Goal: Task Accomplishment & Management: Complete application form

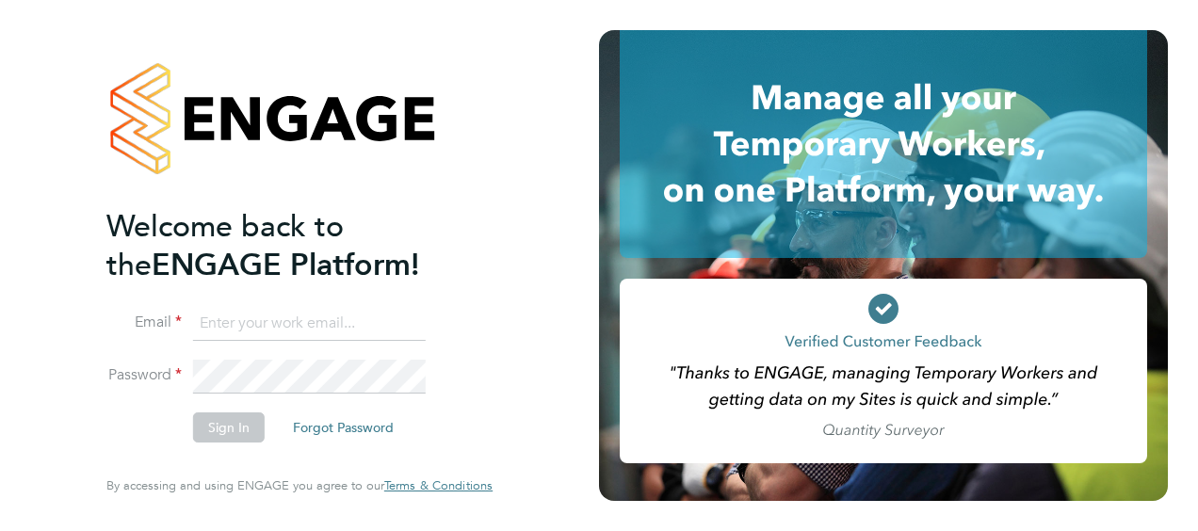
drag, startPoint x: 0, startPoint y: 0, endPoint x: 375, endPoint y: 329, distance: 498.7
click at [375, 329] on input at bounding box center [309, 324] width 233 height 34
type input "nicholas.cole@vistry.co.uk"
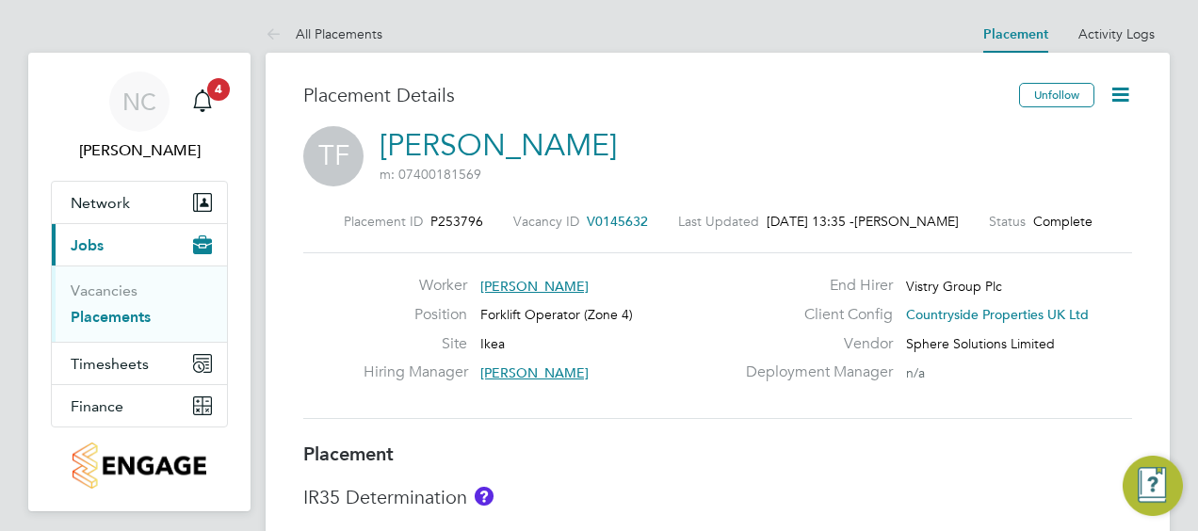
click at [106, 318] on link "Placements" at bounding box center [111, 317] width 80 height 18
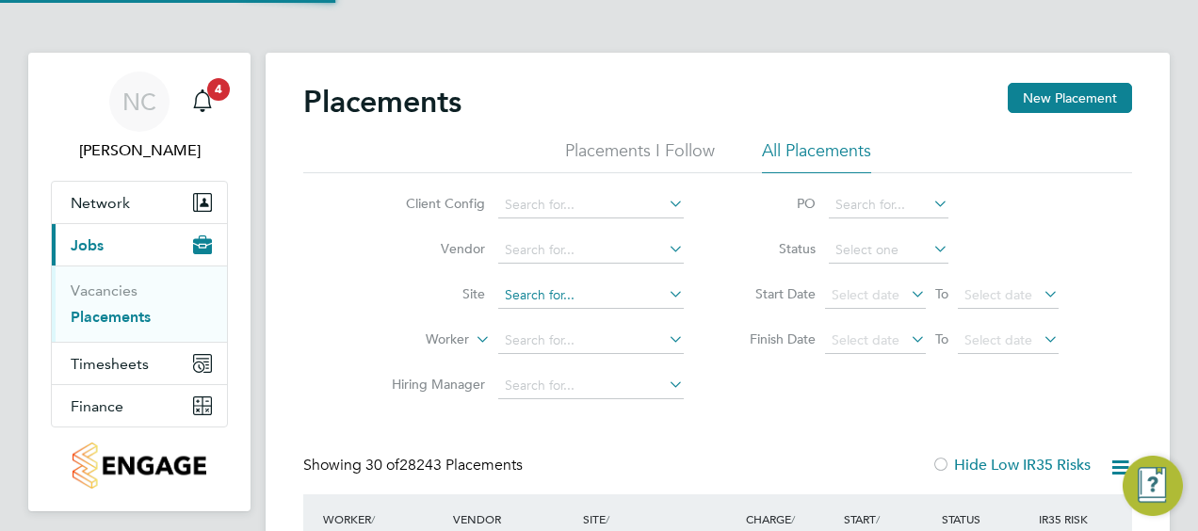
click at [577, 288] on input at bounding box center [591, 296] width 186 height 26
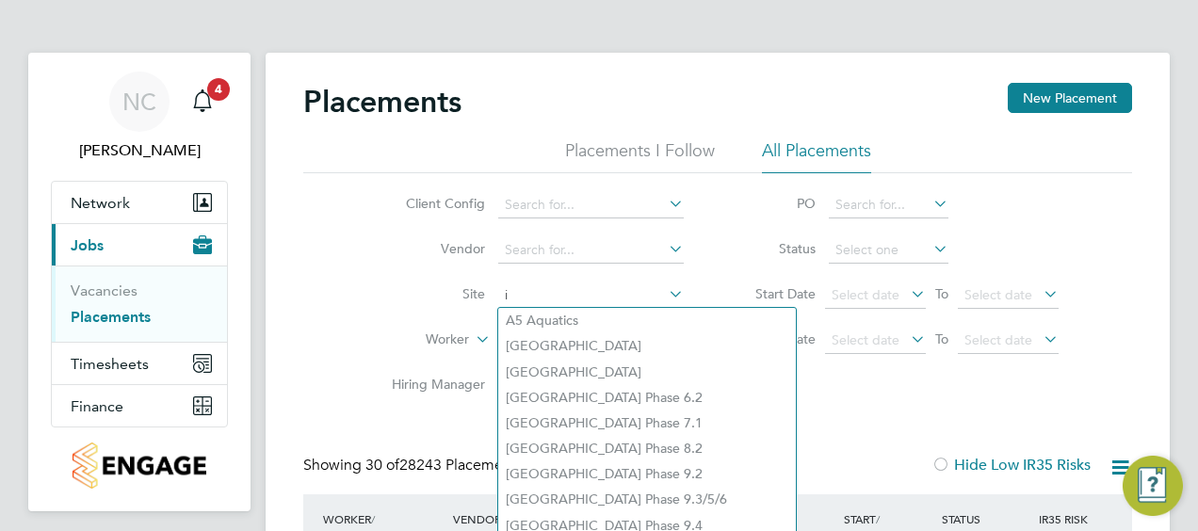
type input "i"
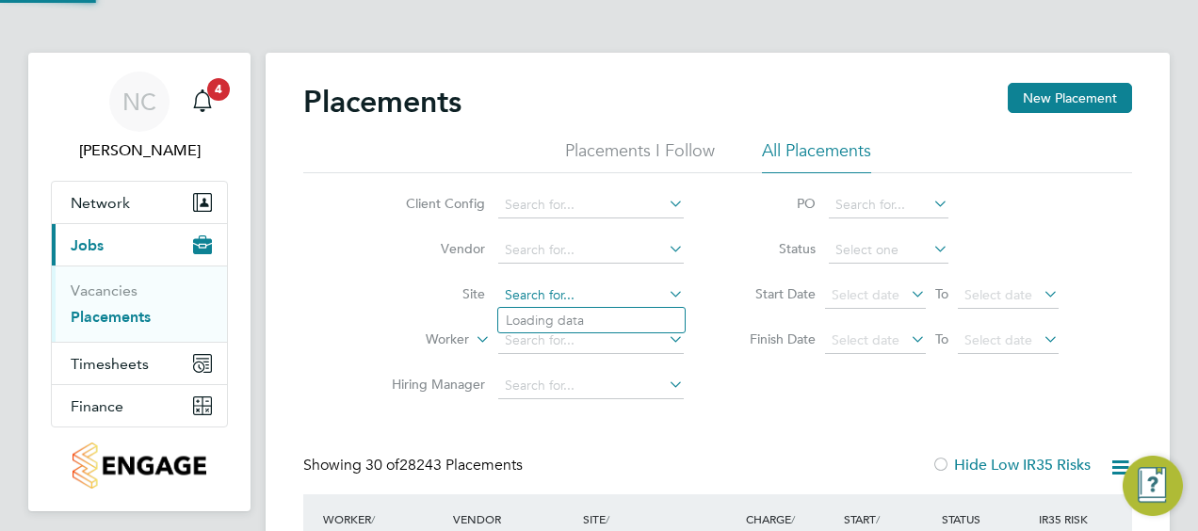
click at [577, 288] on input at bounding box center [591, 296] width 186 height 26
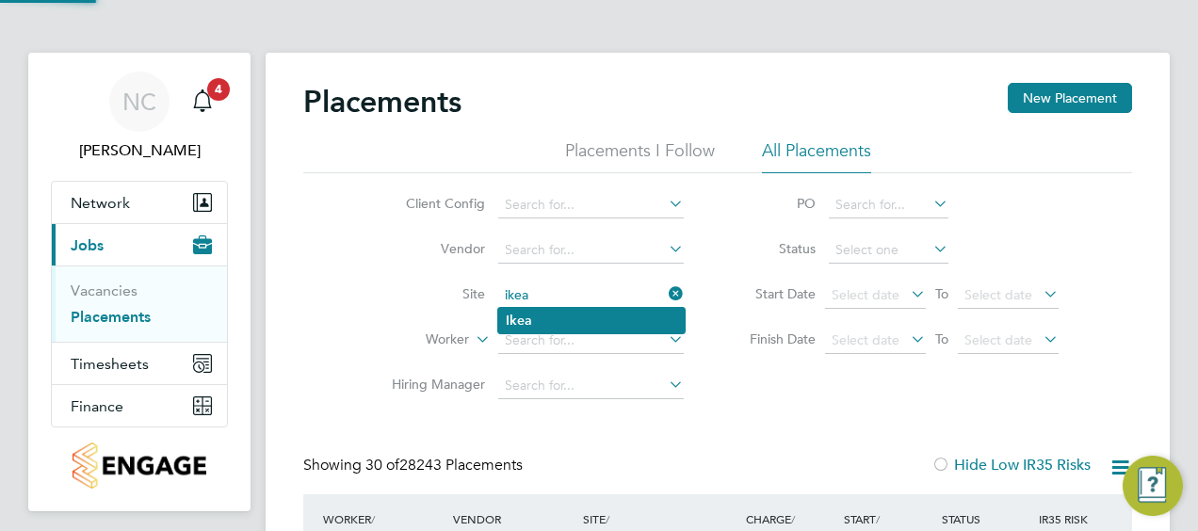
click at [560, 325] on li "Ikea" at bounding box center [591, 320] width 187 height 25
type input "Ikea"
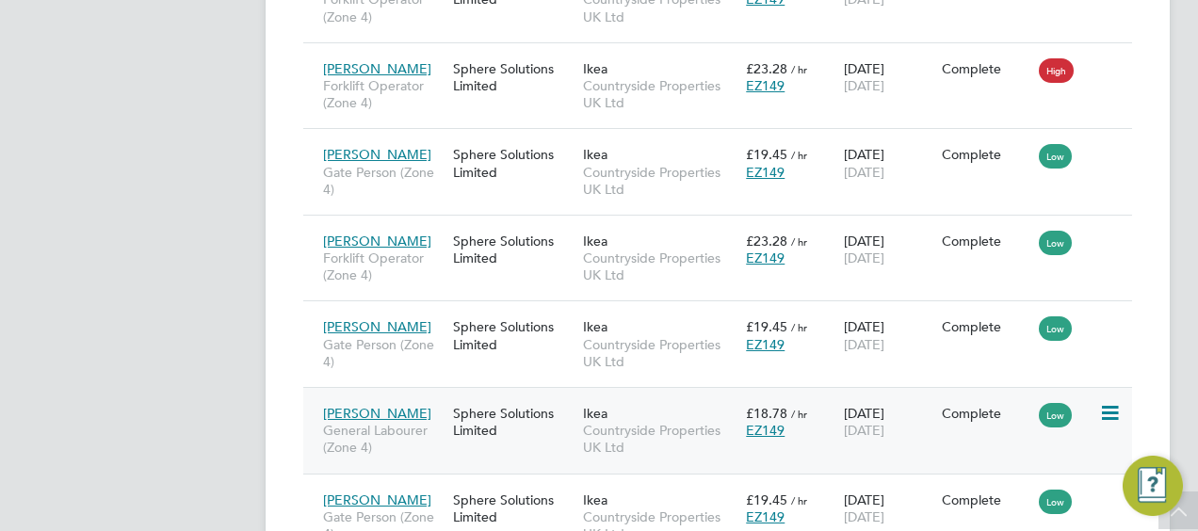
click at [363, 422] on span "General Labourer (Zone 4)" at bounding box center [383, 439] width 121 height 34
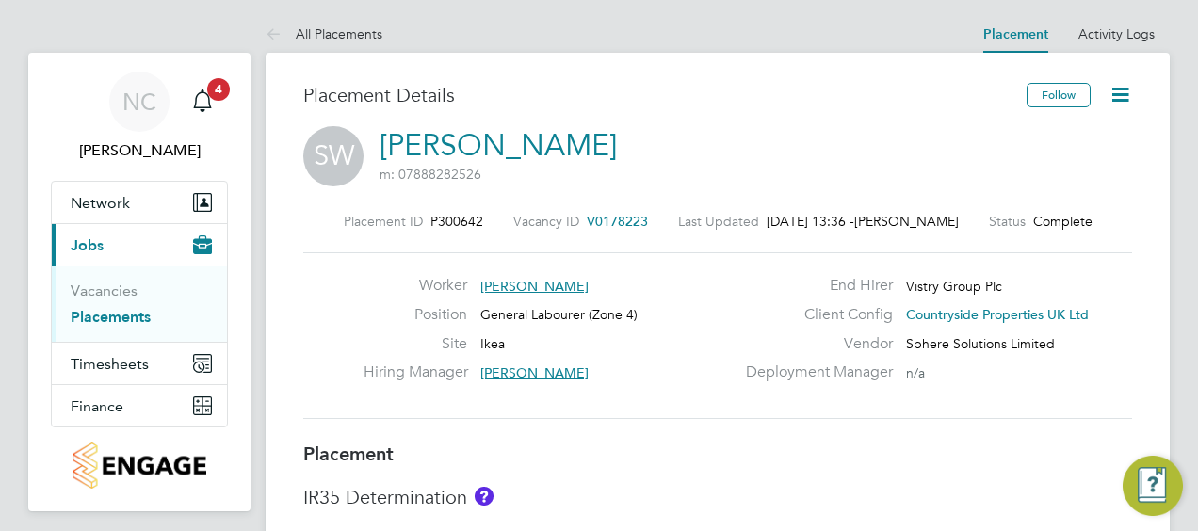
click at [1121, 96] on icon at bounding box center [1121, 95] width 24 height 24
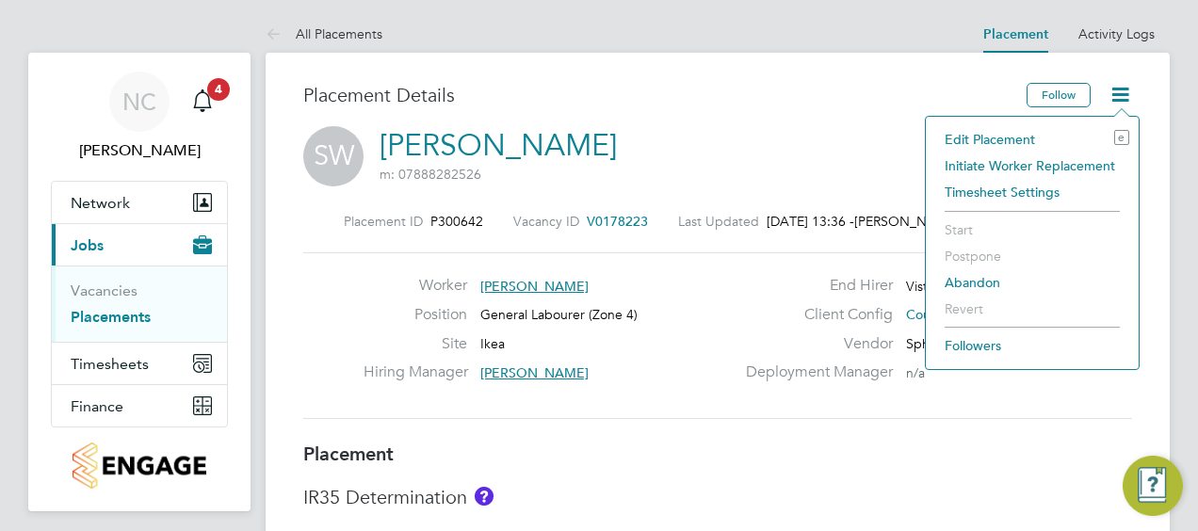
click at [1002, 136] on li "Edit Placement e" at bounding box center [1033, 139] width 194 height 26
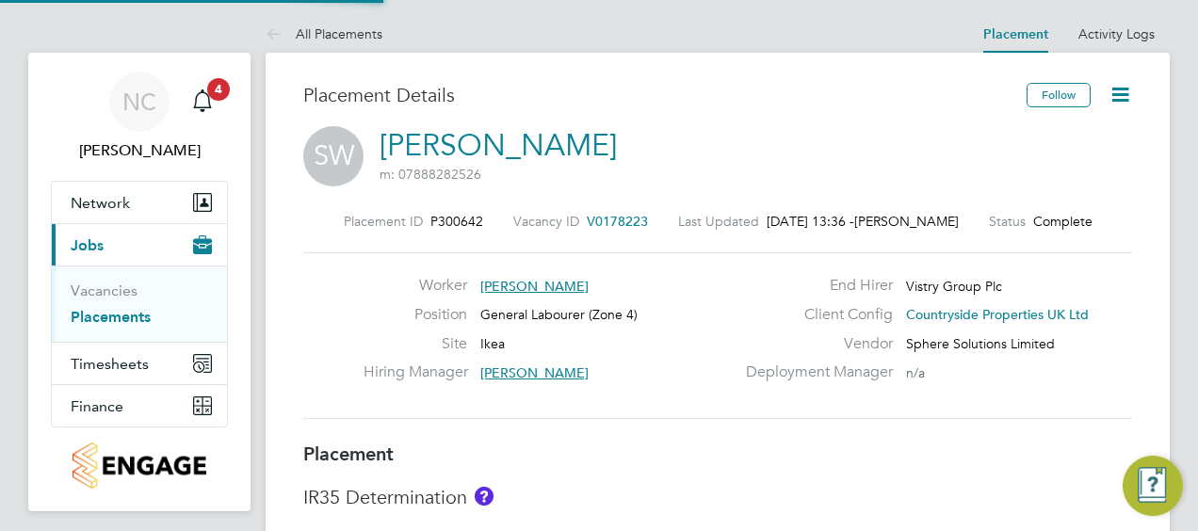
type input "[PERSON_NAME]"
type input "John Bargewell"
type input "[DATE]"
type input "07:30"
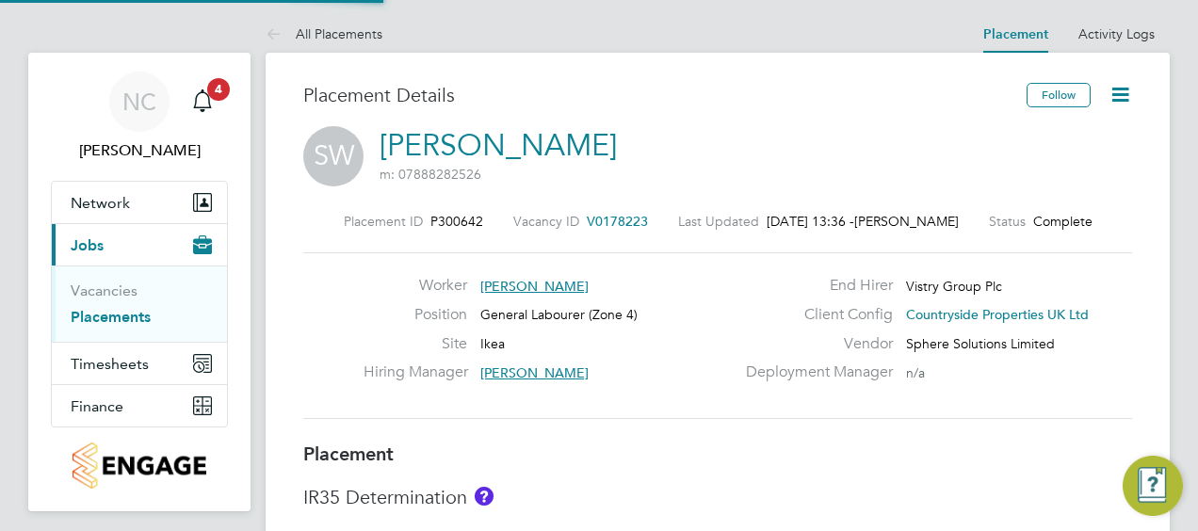
type input "16:30"
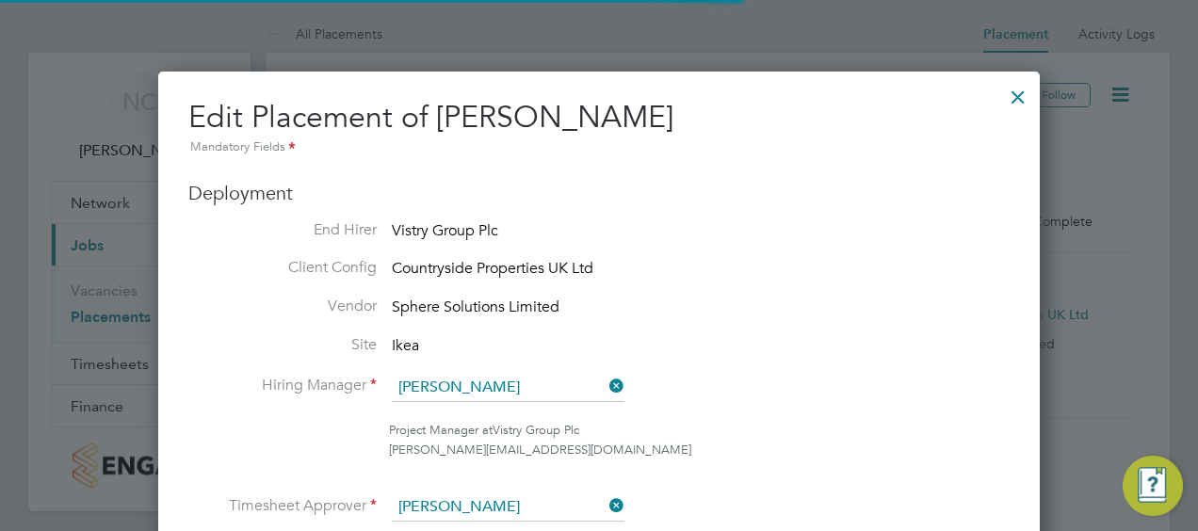
scroll to position [9, 9]
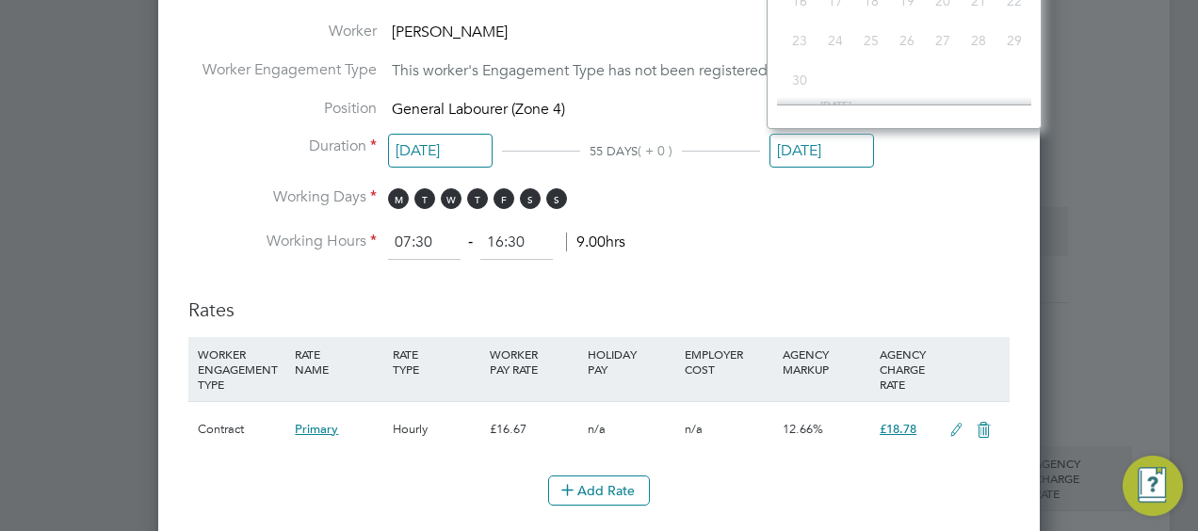
click at [794, 151] on input "[DATE]" at bounding box center [822, 151] width 105 height 35
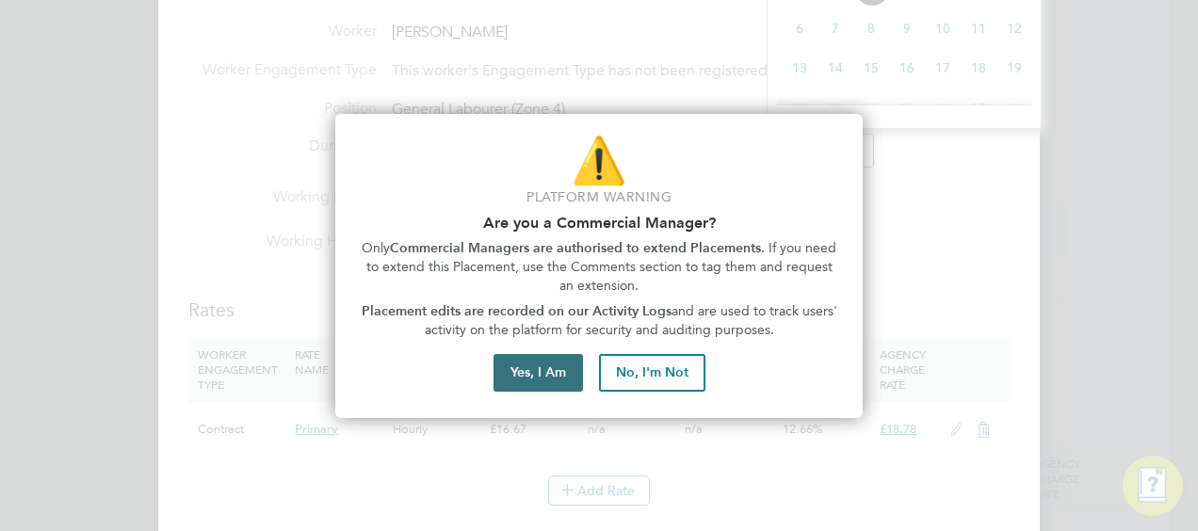
click at [545, 364] on button "Yes, I Am" at bounding box center [539, 373] width 90 height 38
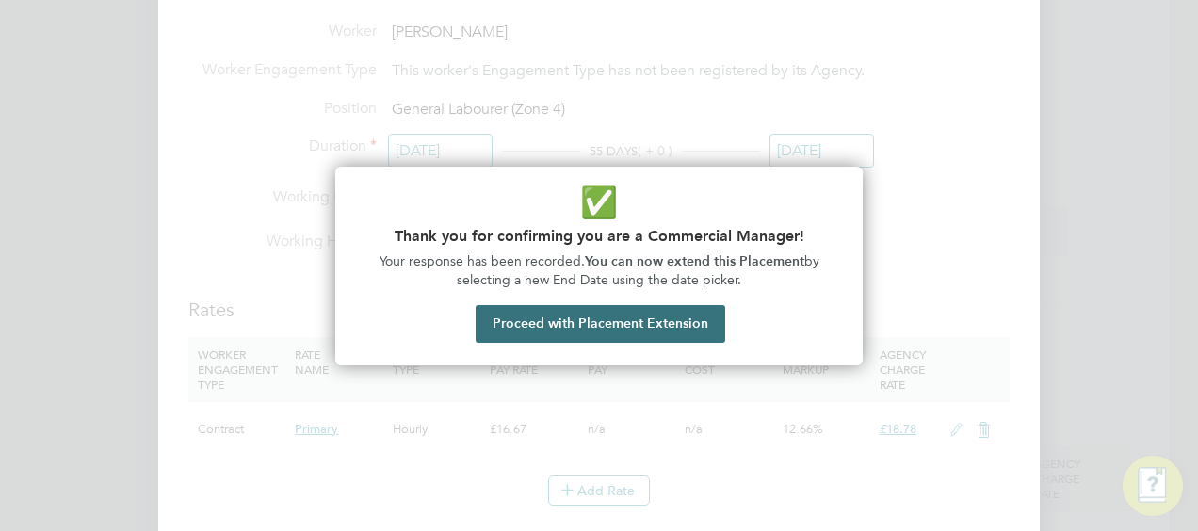
click at [617, 322] on button "Proceed with Placement Extension" at bounding box center [601, 324] width 250 height 38
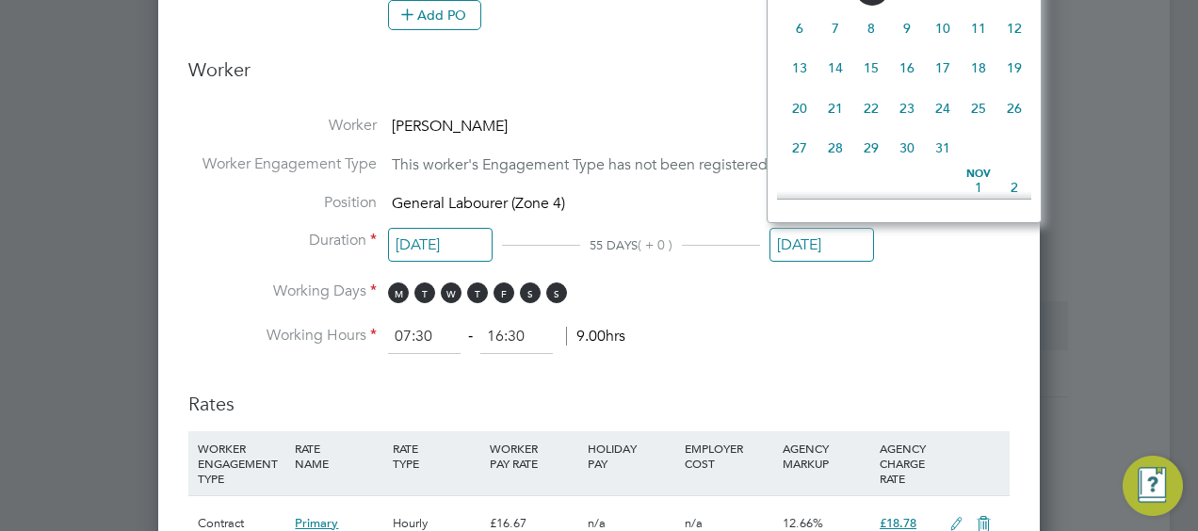
click at [946, 157] on span "31" at bounding box center [943, 148] width 36 height 36
type input "31 Oct 2025"
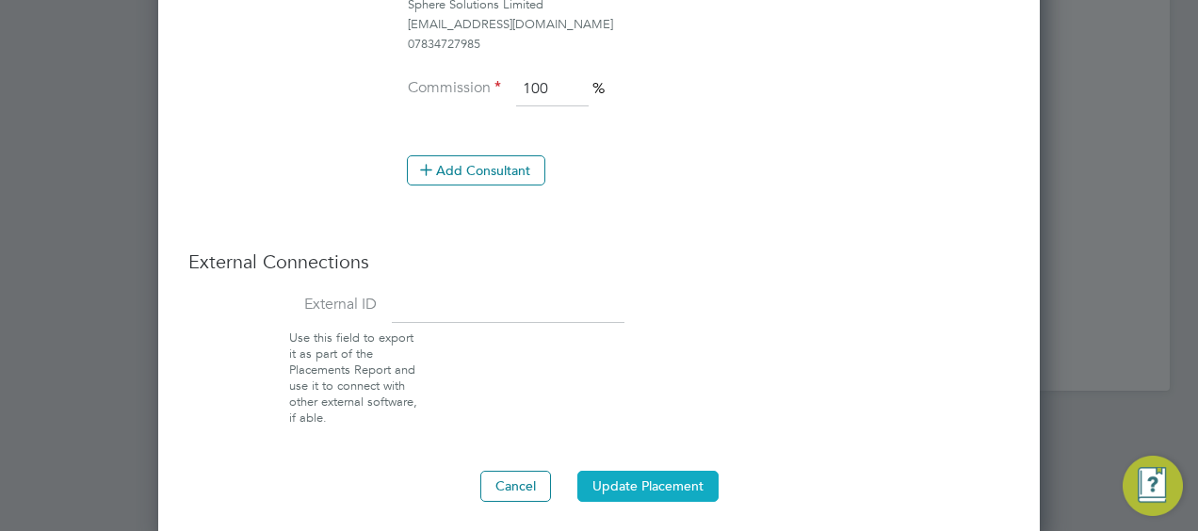
click at [662, 482] on button "Update Placement" at bounding box center [648, 486] width 141 height 30
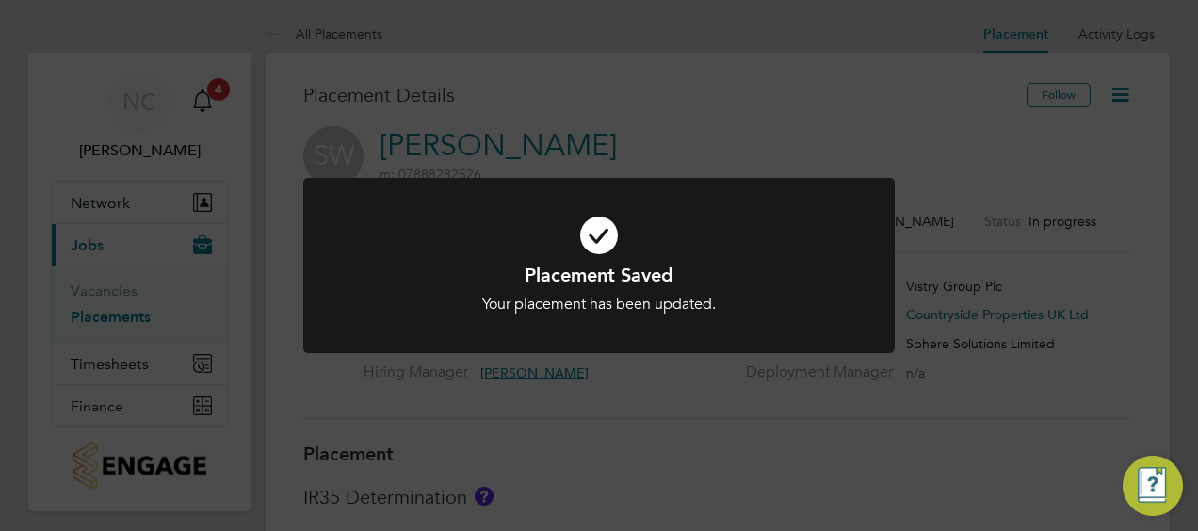
click at [682, 66] on div "Placement Saved Your placement has been updated. Cancel Okay" at bounding box center [599, 265] width 1198 height 531
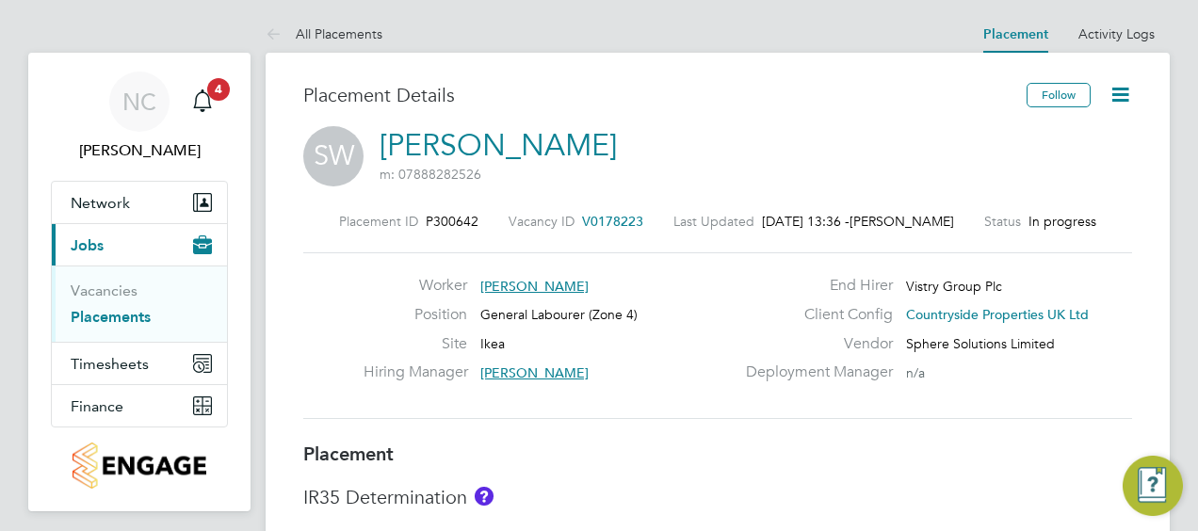
click at [109, 320] on link "Placements" at bounding box center [111, 317] width 80 height 18
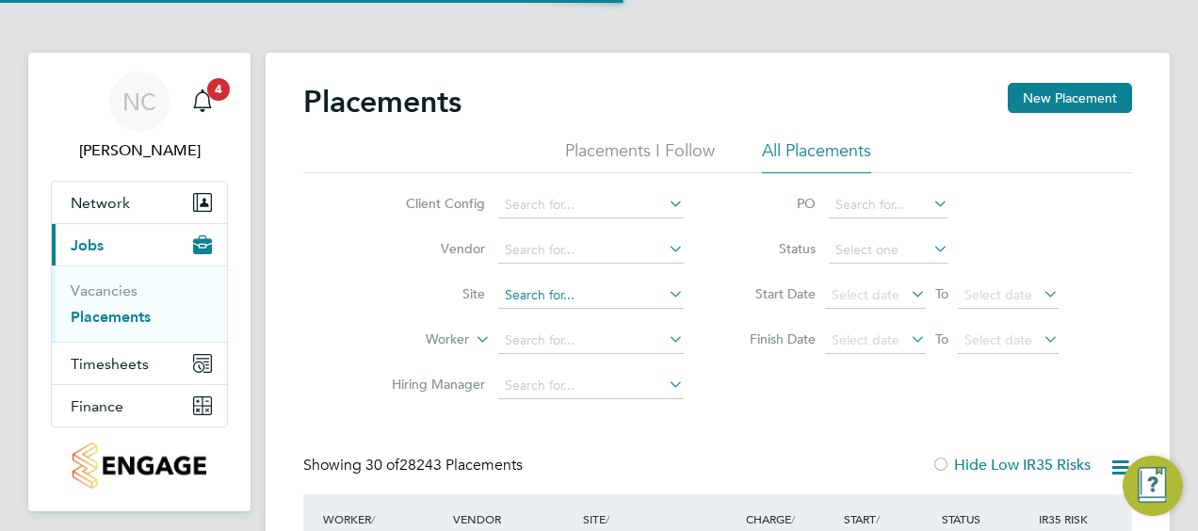
click at [580, 301] on input at bounding box center [591, 296] width 186 height 26
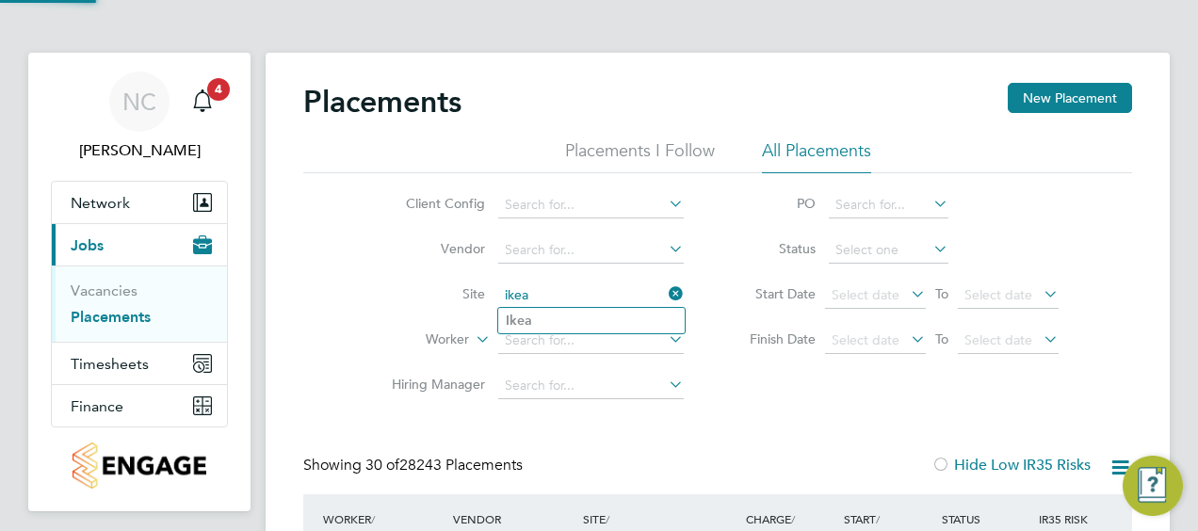
click at [558, 324] on li "Ikea" at bounding box center [591, 320] width 187 height 25
type input "Ikea"
click at [98, 290] on link "Vacancies" at bounding box center [104, 291] width 67 height 18
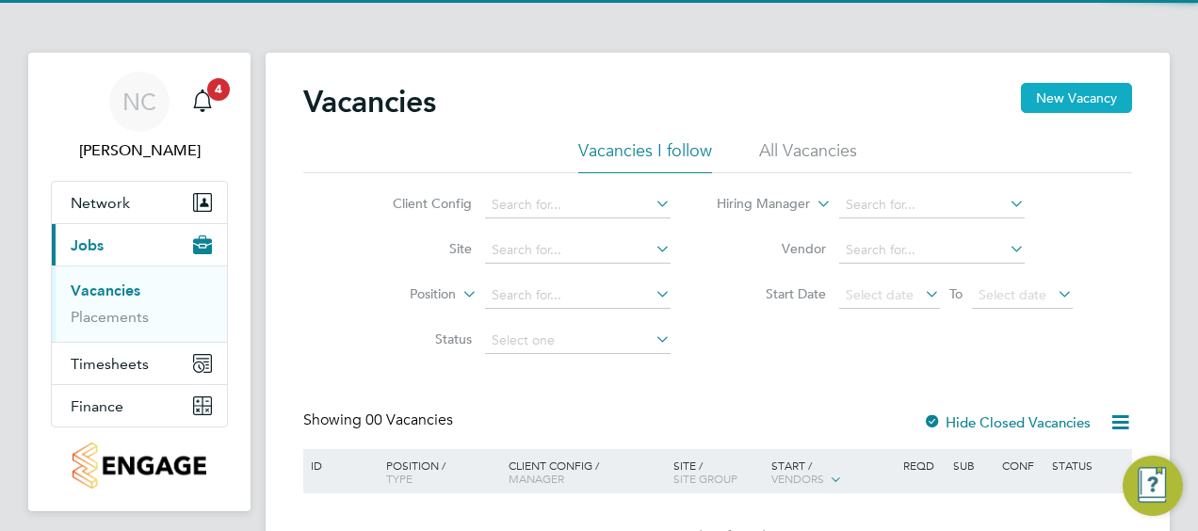
click at [1044, 102] on button "New Vacancy" at bounding box center [1076, 98] width 111 height 30
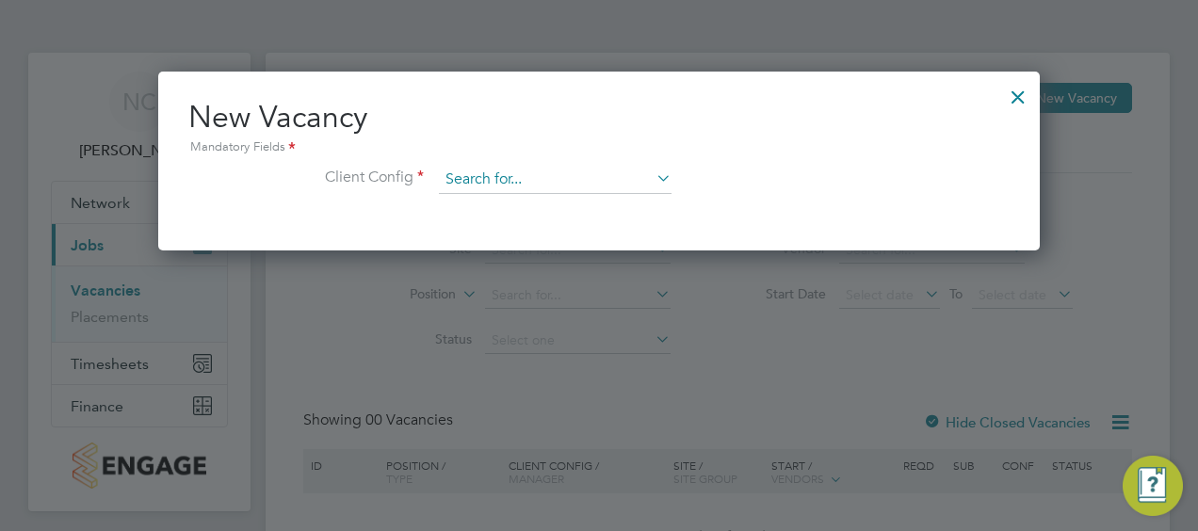
click at [545, 171] on input at bounding box center [555, 180] width 233 height 28
click at [556, 412] on li "Countryside Properties UK Ltd" at bounding box center [680, 410] width 482 height 25
type input "Countryside Properties UK Ltd"
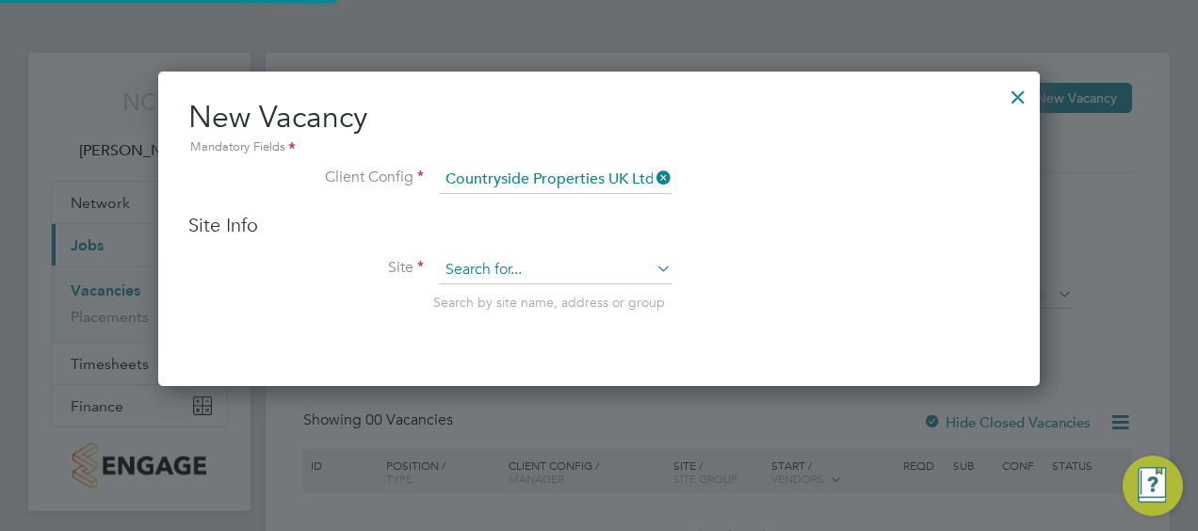
click at [529, 271] on input at bounding box center [555, 270] width 233 height 28
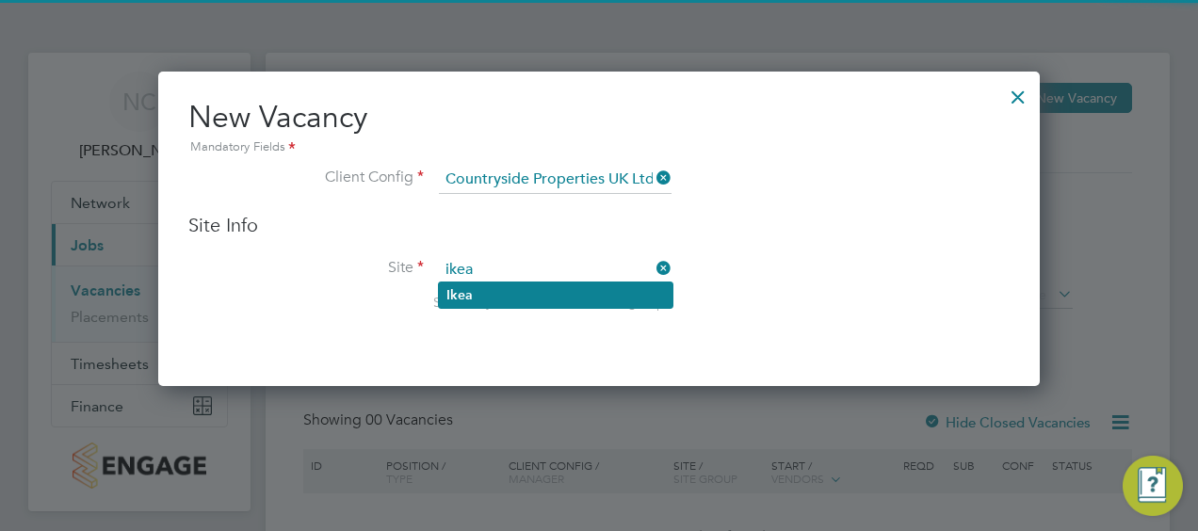
click at [529, 285] on li "Ikea" at bounding box center [556, 295] width 234 height 25
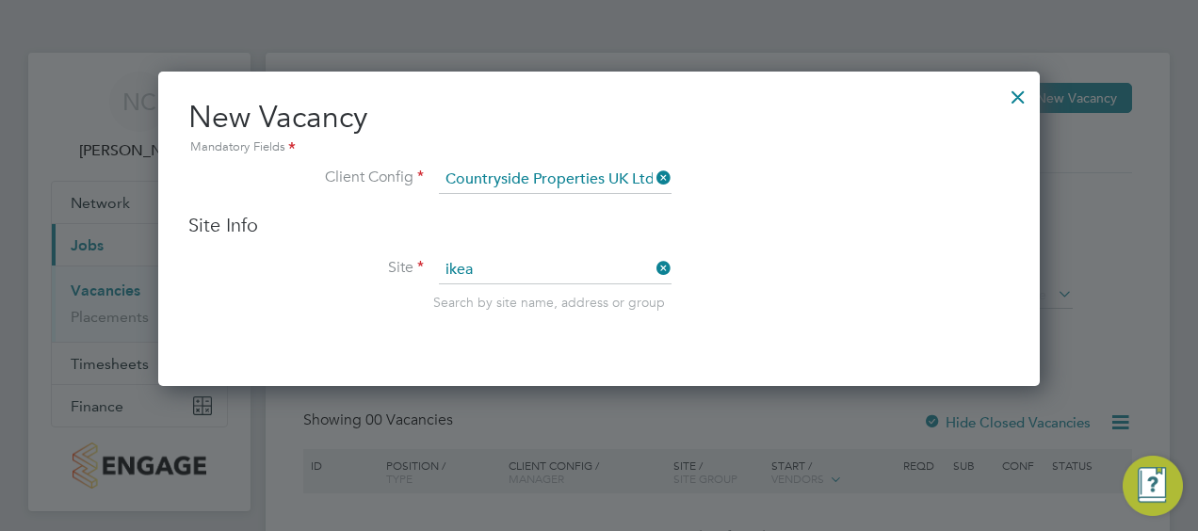
type input "Ikea"
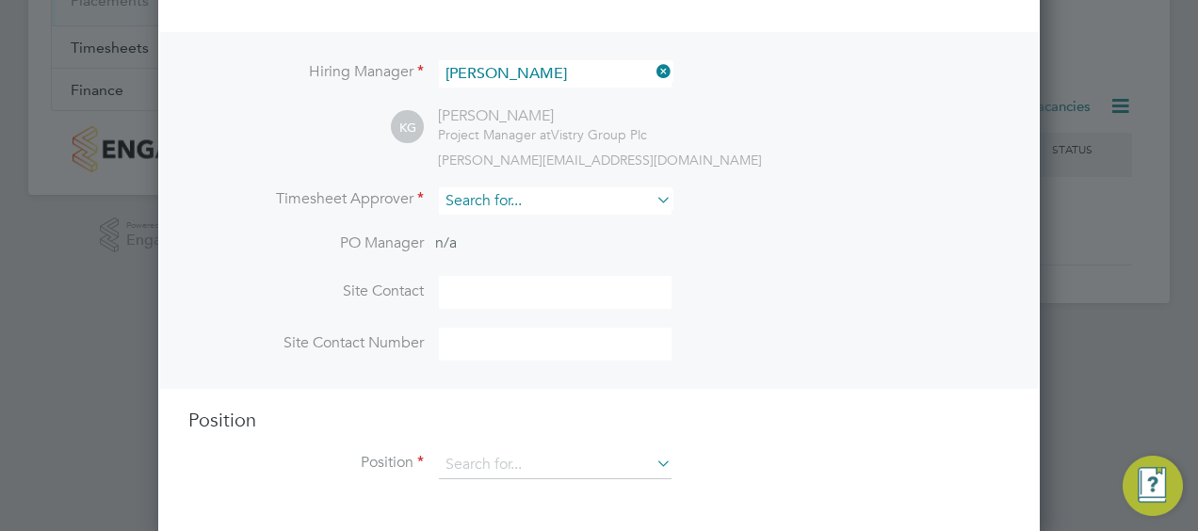
click at [573, 202] on input at bounding box center [555, 200] width 233 height 27
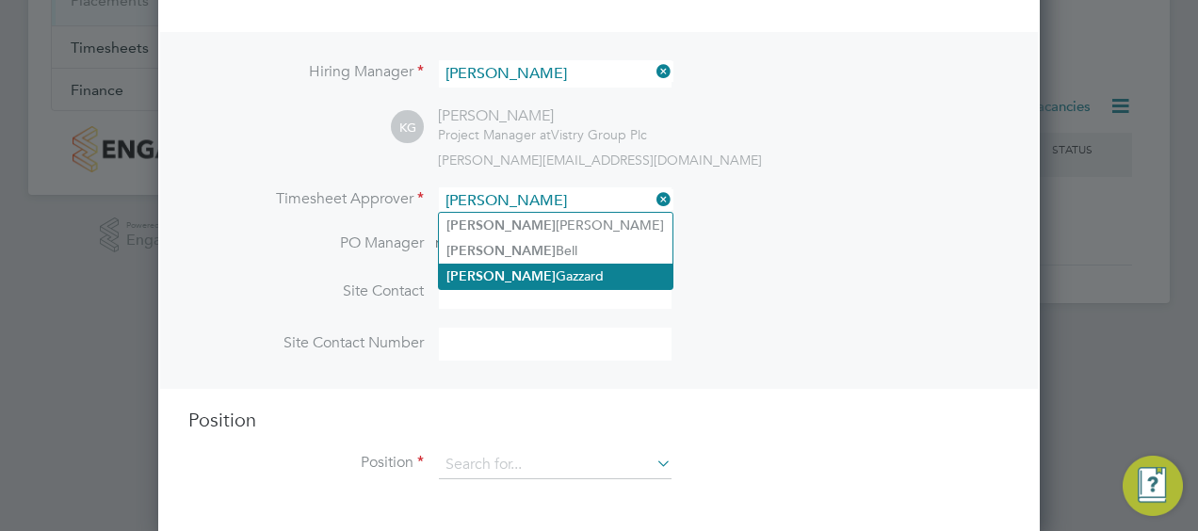
click at [527, 269] on li "Keith Gazzard" at bounding box center [556, 276] width 234 height 25
type input "[PERSON_NAME]"
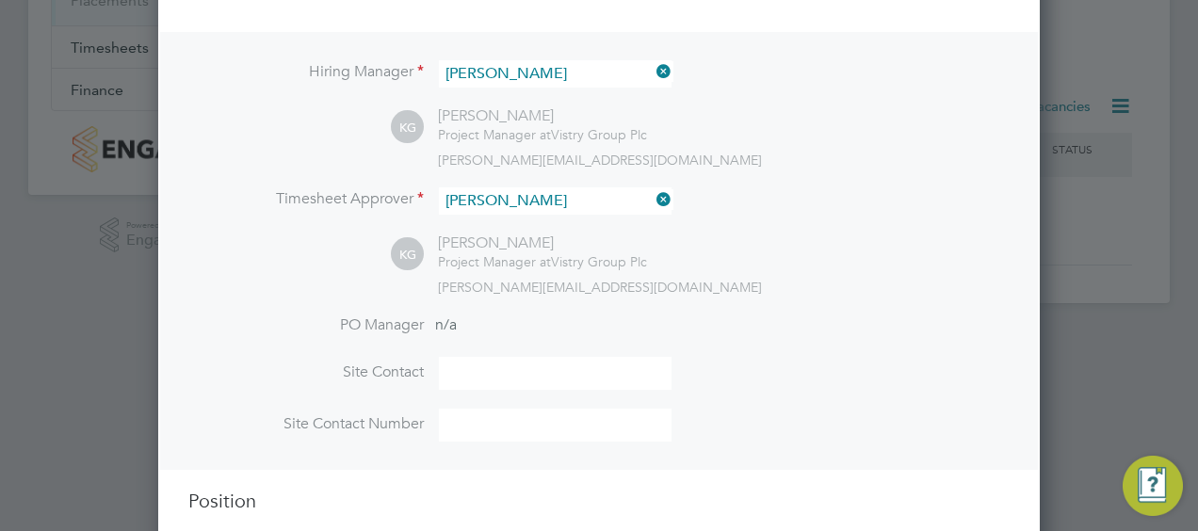
click at [795, 309] on div "Hiring Manager Keith Gazzard KG Keith Gazzard Project Manager at Vistry Group P…" at bounding box center [599, 251] width 878 height 438
click at [537, 375] on input at bounding box center [555, 373] width 233 height 33
type input "[PERSON_NAME]"
click at [750, 338] on li "PO Manager n/a" at bounding box center [599, 337] width 822 height 42
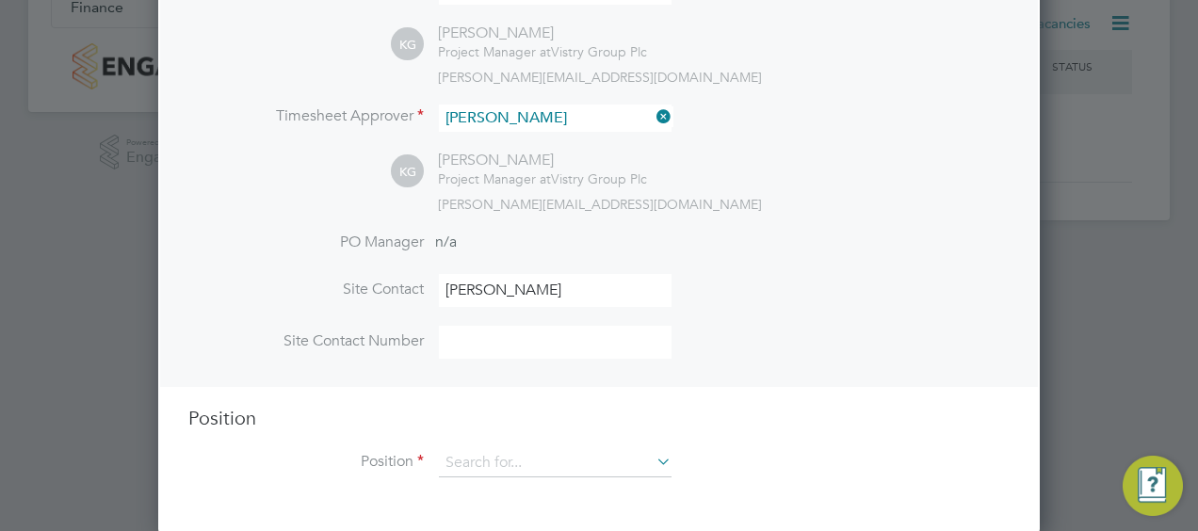
click at [554, 326] on input at bounding box center [555, 342] width 233 height 33
click at [835, 270] on li "PO Manager n/a" at bounding box center [599, 254] width 822 height 42
click at [653, 464] on icon at bounding box center [653, 461] width 0 height 26
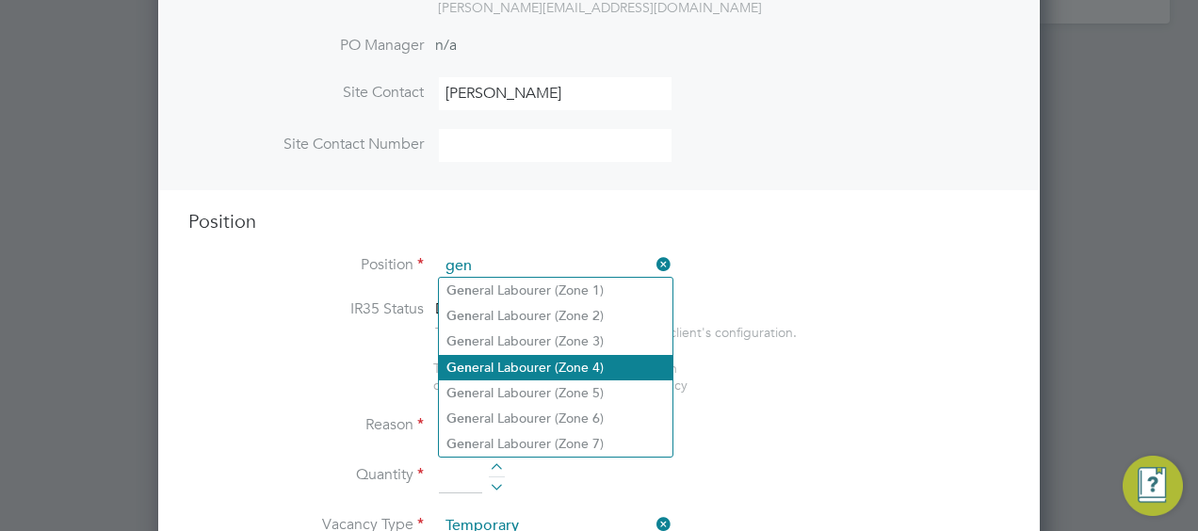
click at [581, 364] on li "Gen eral Labourer (Zone 4)" at bounding box center [556, 367] width 234 height 25
type input "General Labourer (Zone 4)"
type textarea "- General site labouring duties - Supporting the trades on site - Moving materi…"
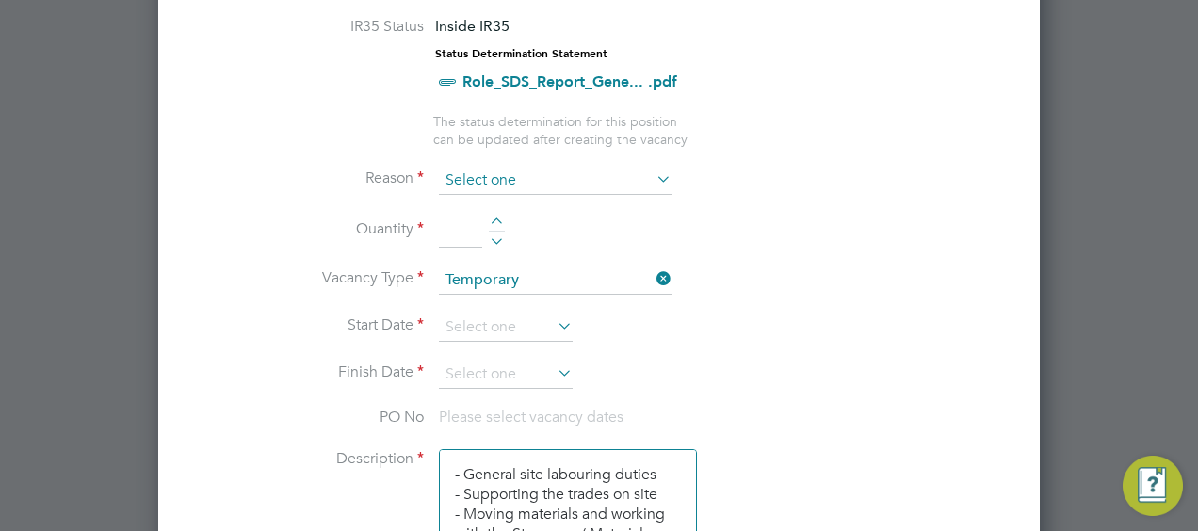
click at [529, 167] on input at bounding box center [555, 181] width 233 height 28
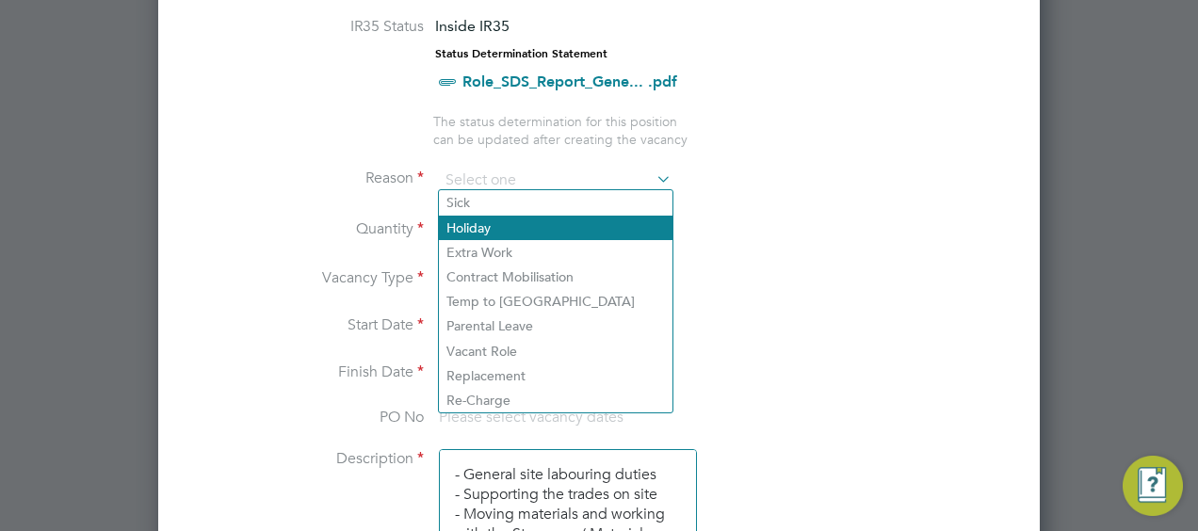
click at [499, 228] on li "Holiday" at bounding box center [556, 228] width 234 height 24
type input "Holiday"
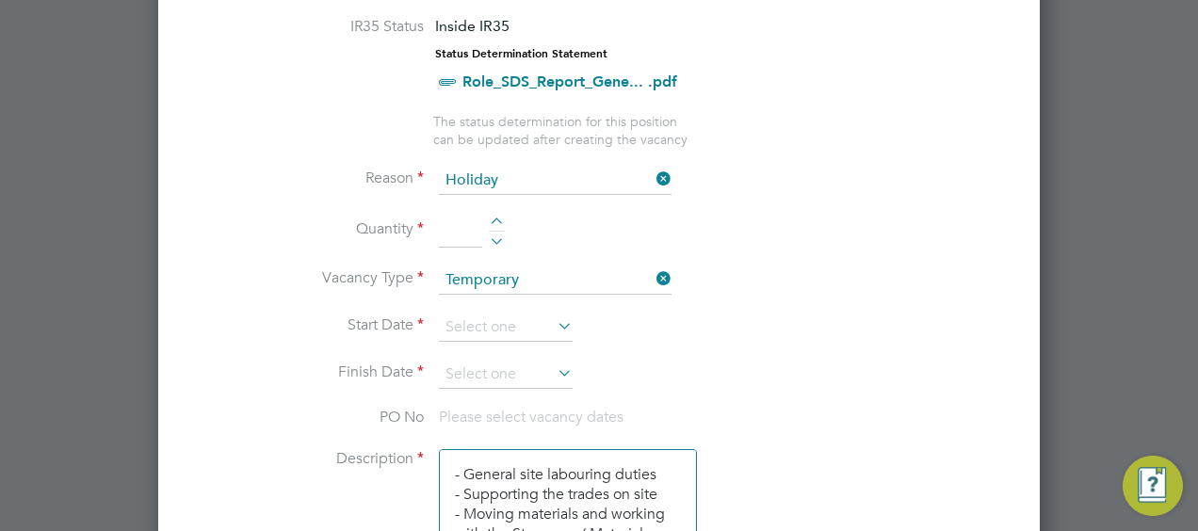
click at [497, 219] on div at bounding box center [497, 224] width 16 height 13
type input "1"
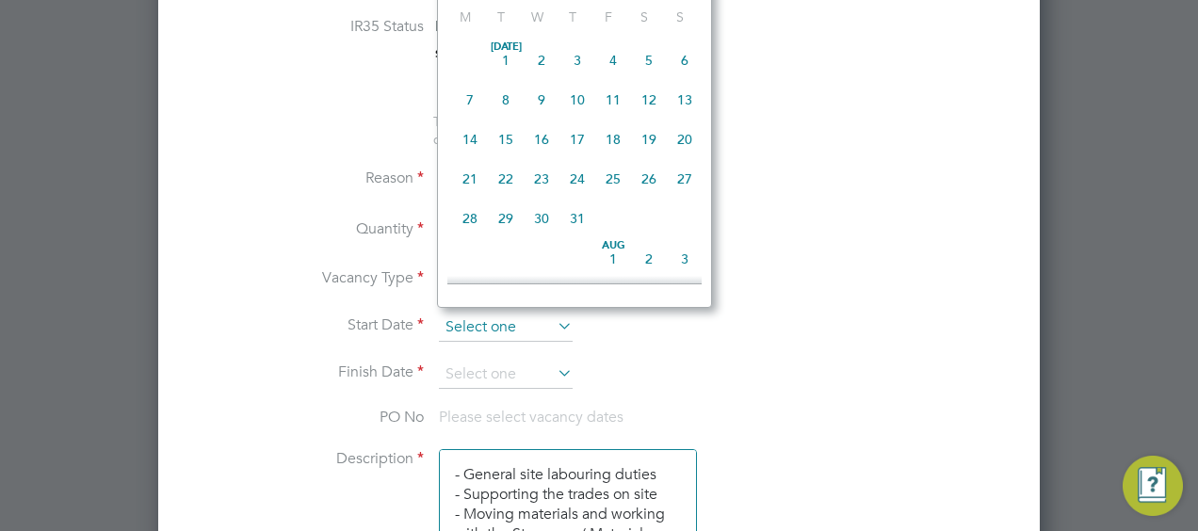
click at [513, 315] on input at bounding box center [506, 328] width 134 height 28
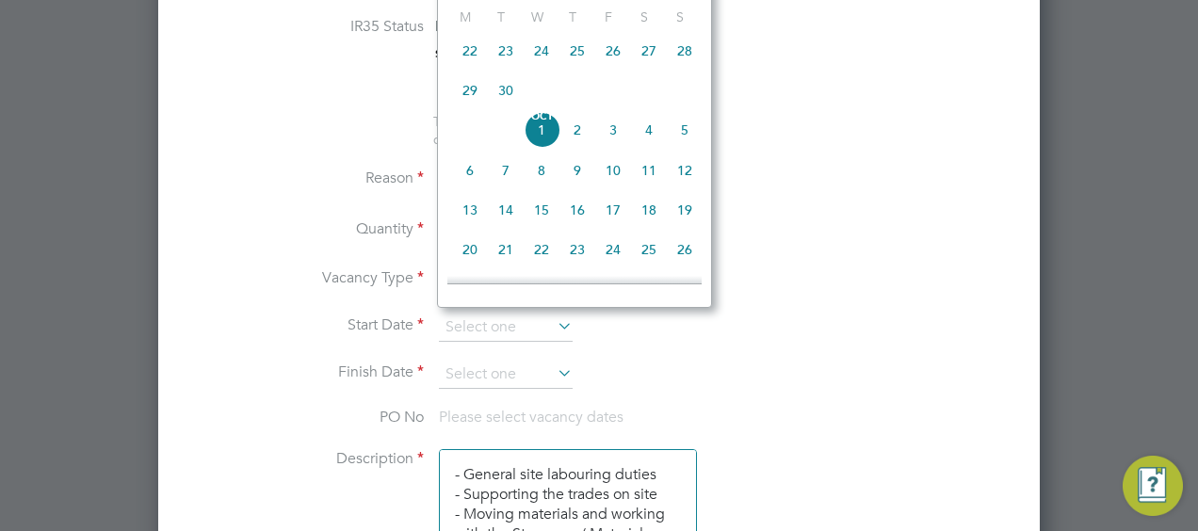
scroll to position [432, 0]
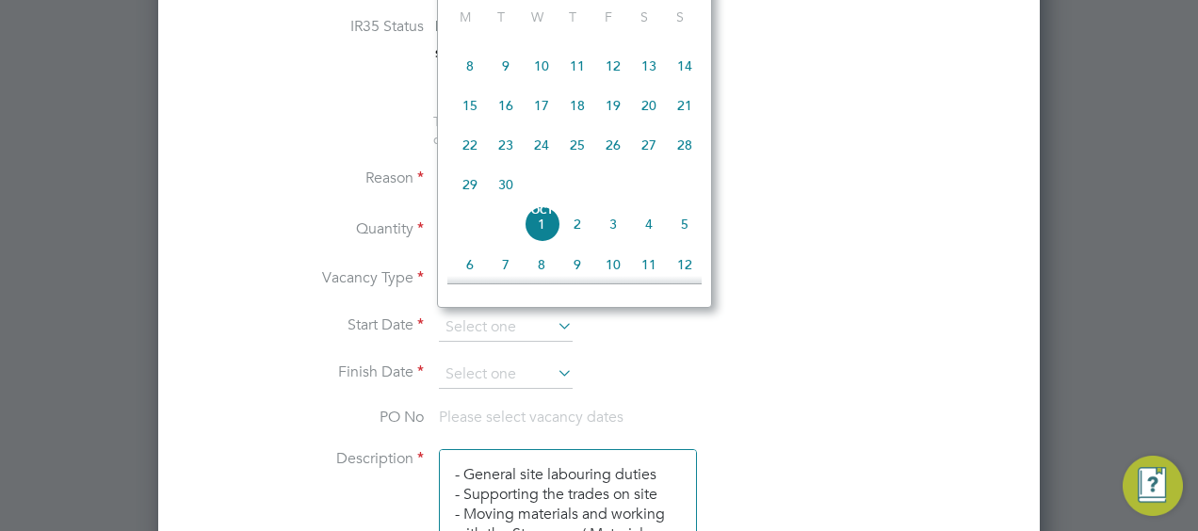
click at [476, 153] on span "22" at bounding box center [470, 145] width 36 height 36
type input "[DATE]"
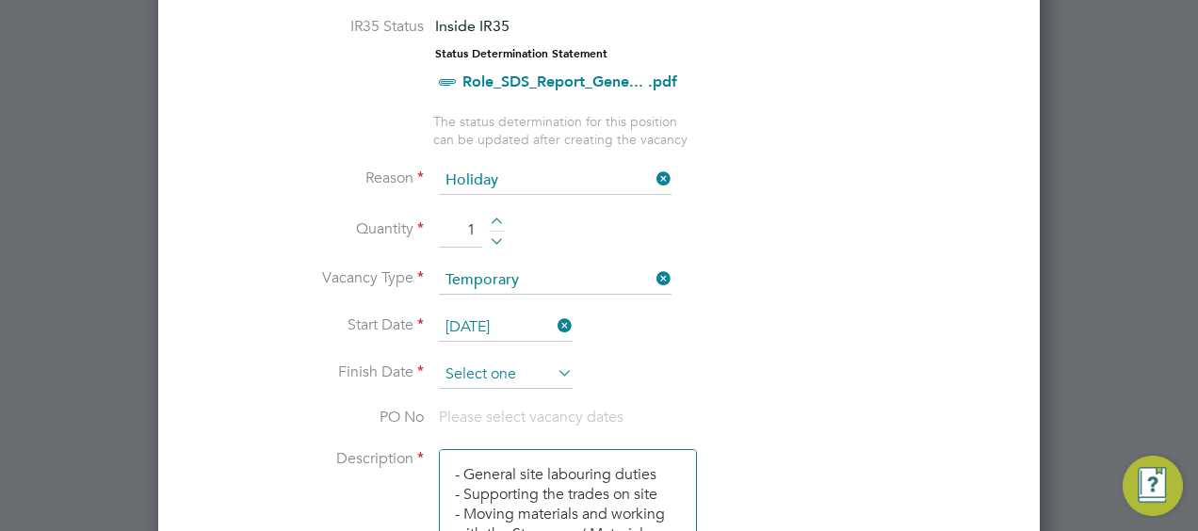
click at [536, 362] on input at bounding box center [506, 375] width 134 height 28
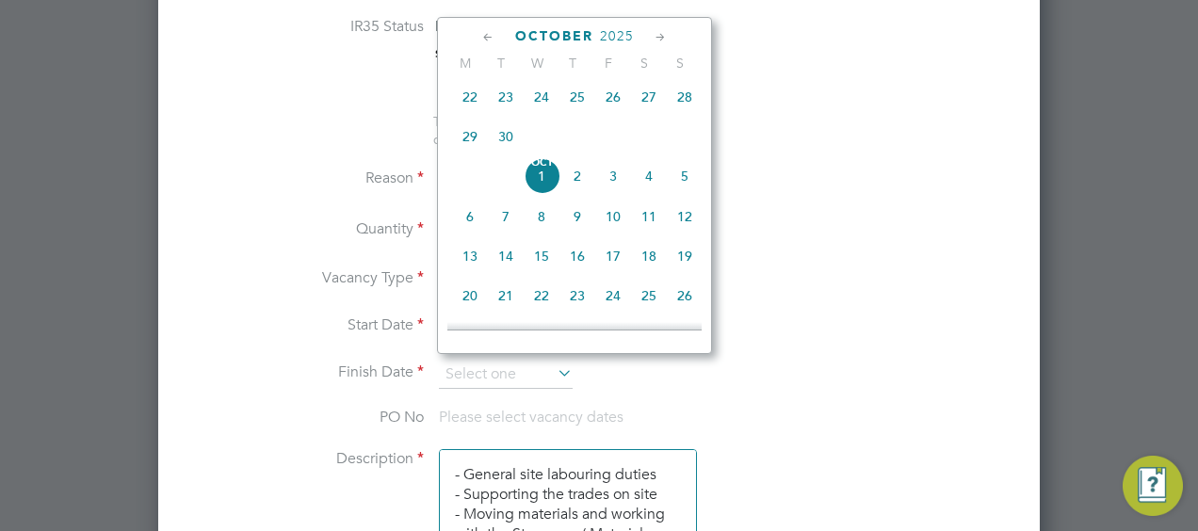
scroll to position [620, 0]
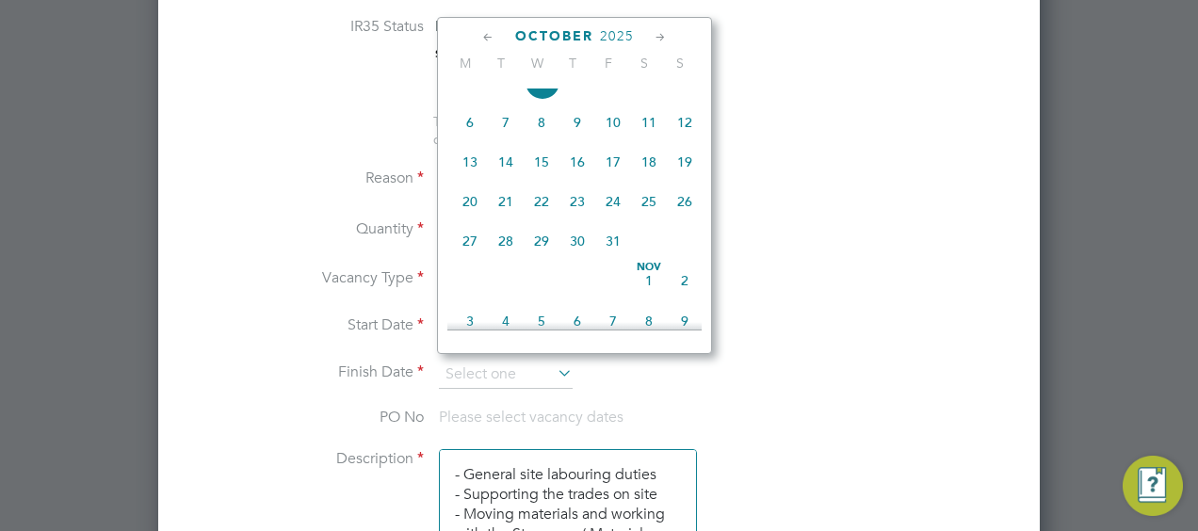
click at [616, 247] on span "31" at bounding box center [613, 241] width 36 height 36
type input "31 Oct 2025"
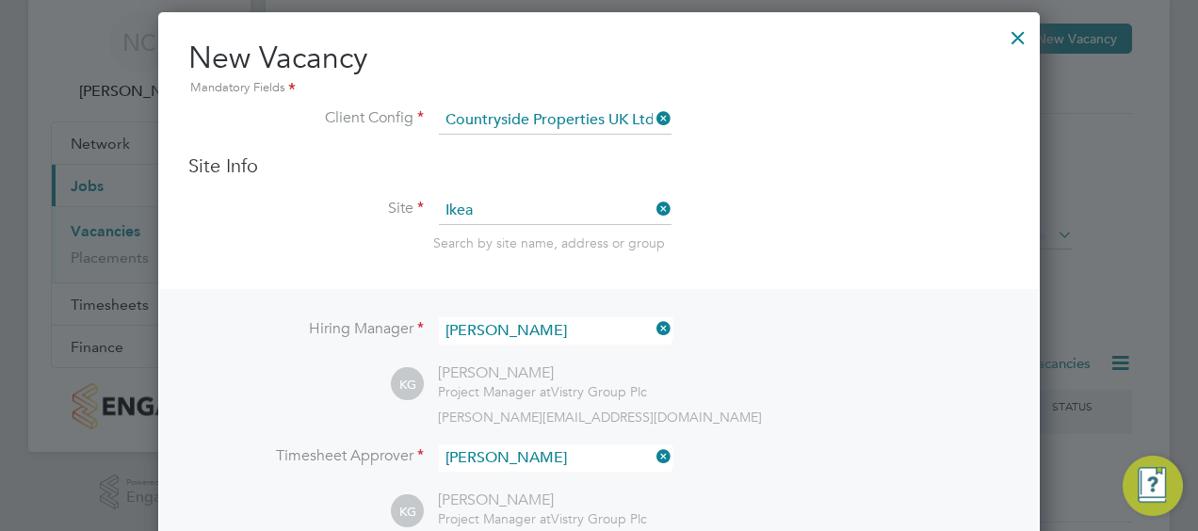
scroll to position [0, 0]
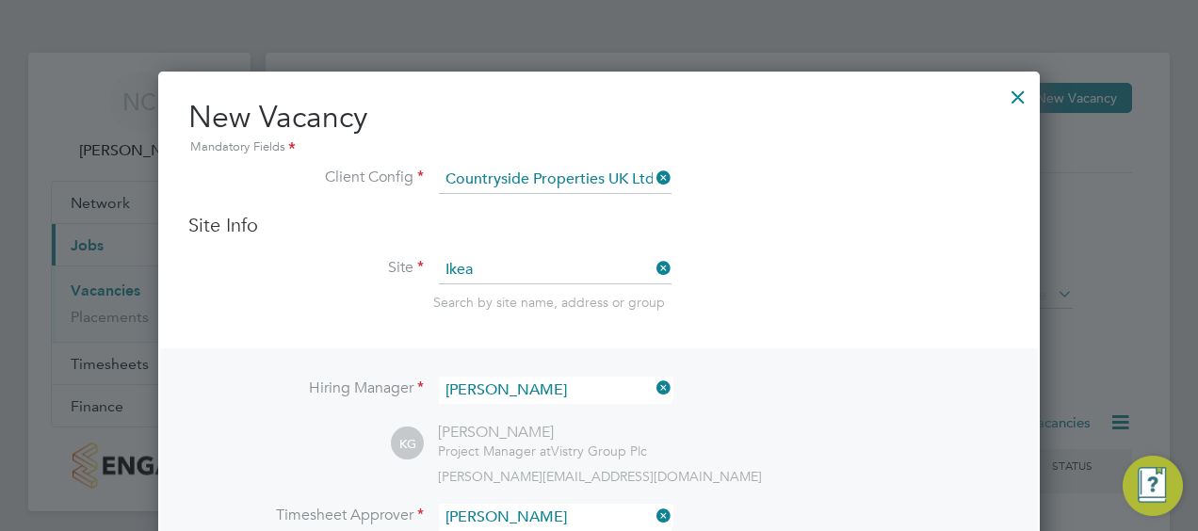
drag, startPoint x: 735, startPoint y: 230, endPoint x: 735, endPoint y: 166, distance: 64.1
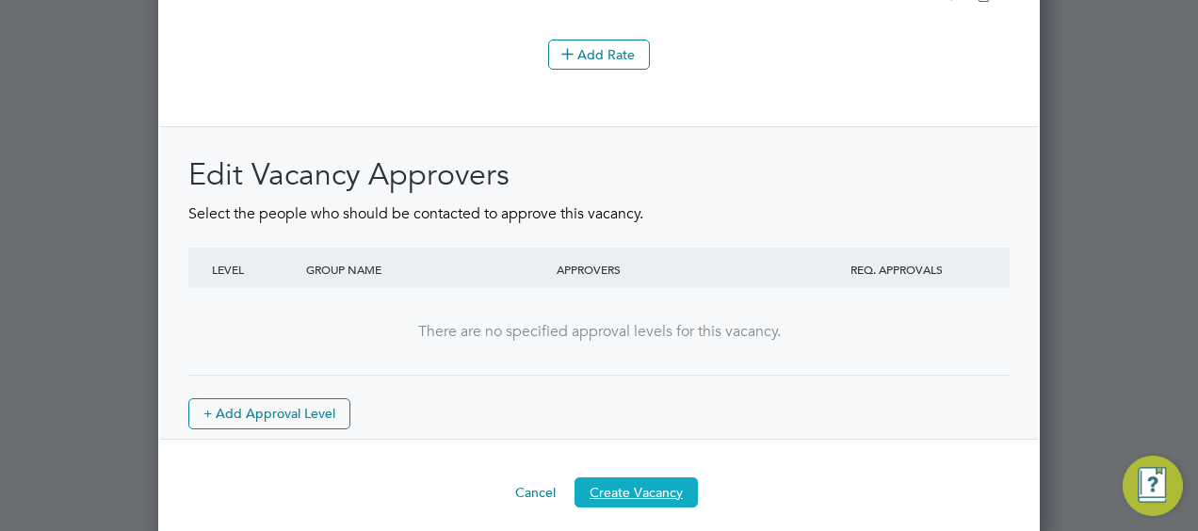
click at [635, 484] on button "Create Vacancy" at bounding box center [636, 493] width 123 height 30
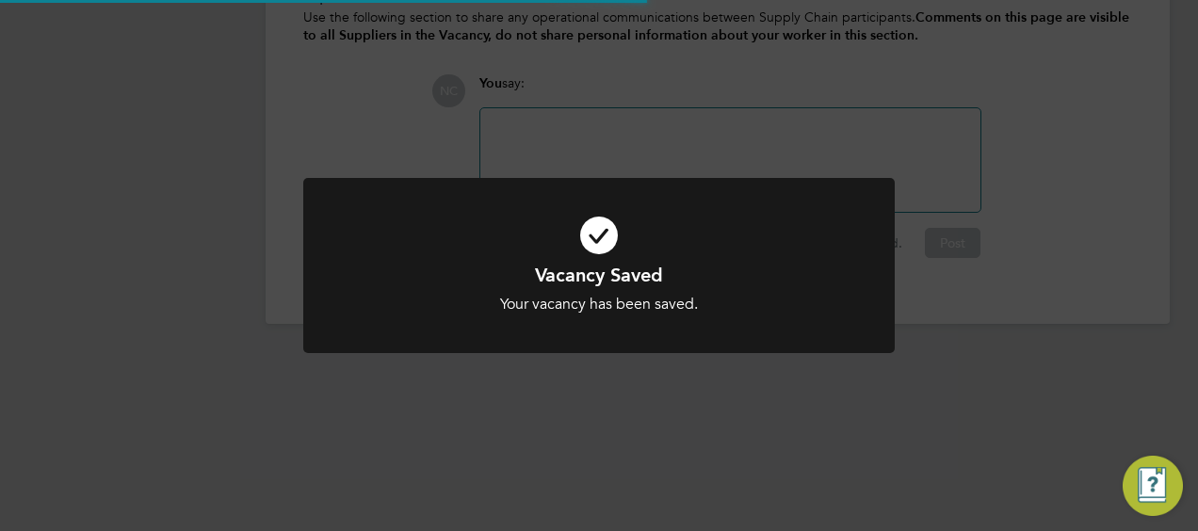
scroll to position [341, 0]
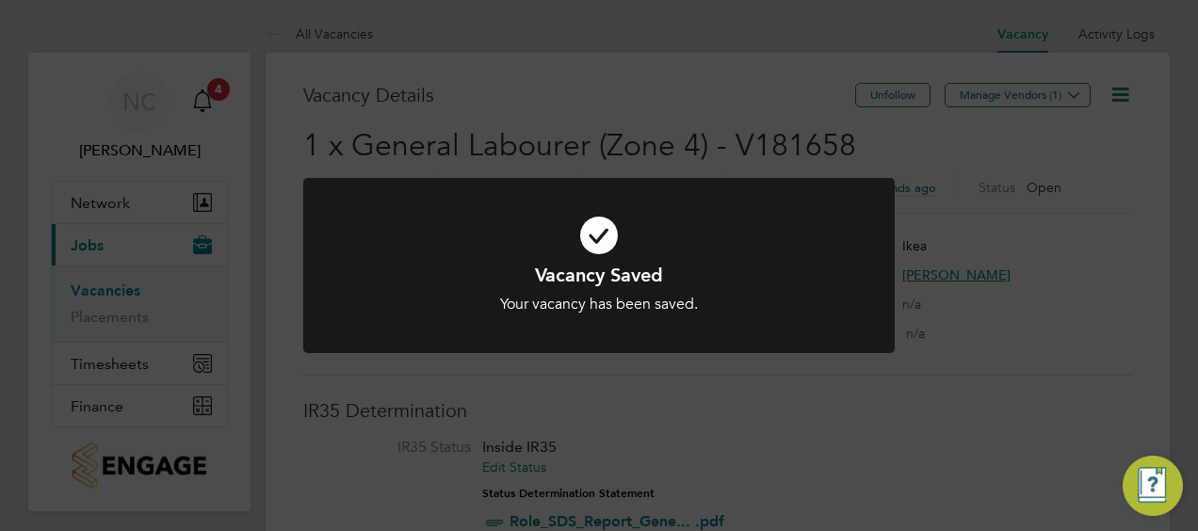
click at [881, 72] on div "Vacancy Saved Your vacancy has been saved. Cancel Okay" at bounding box center [599, 265] width 1198 height 531
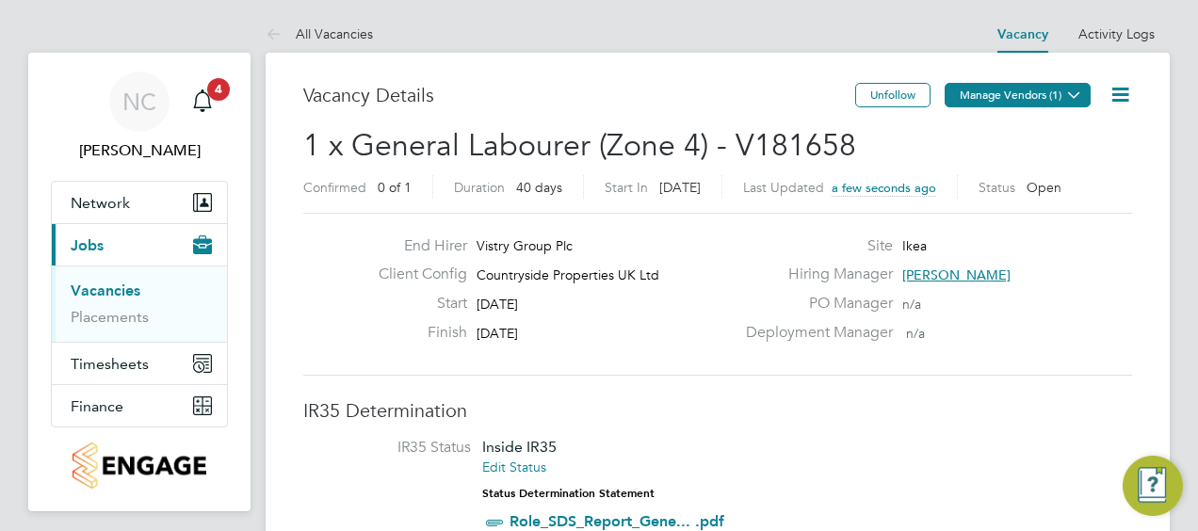
click at [1059, 93] on button "Manage Vendors (1)" at bounding box center [1018, 95] width 146 height 24
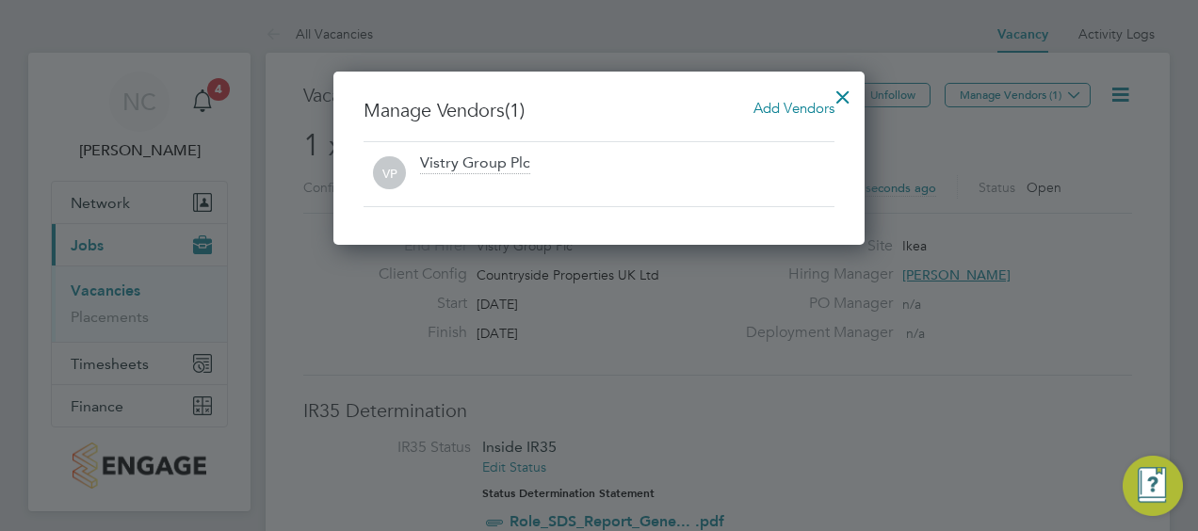
click at [776, 108] on span "Add Vendors" at bounding box center [794, 108] width 81 height 18
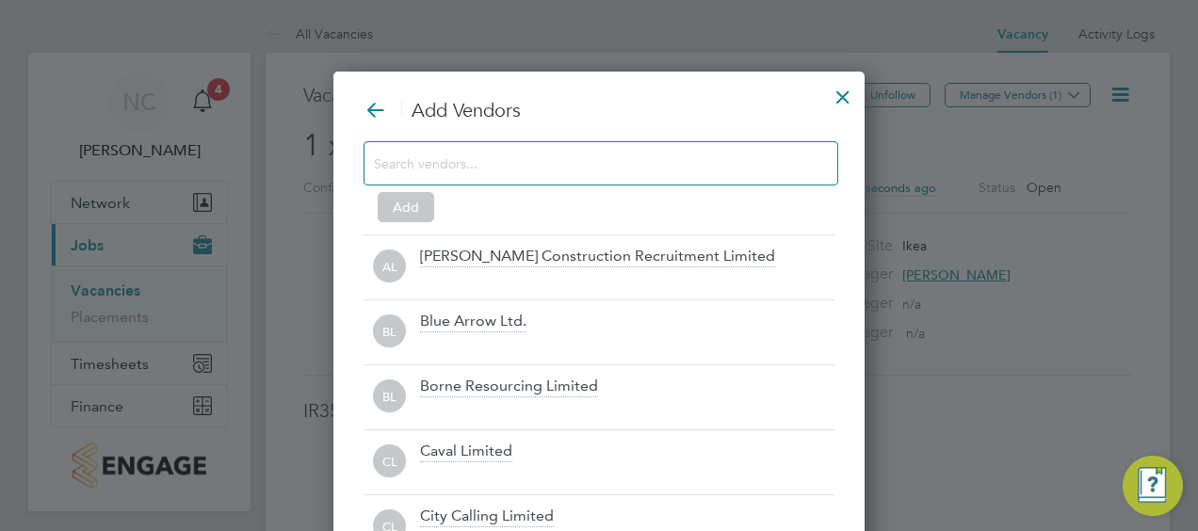
click at [559, 160] on input at bounding box center [586, 163] width 424 height 24
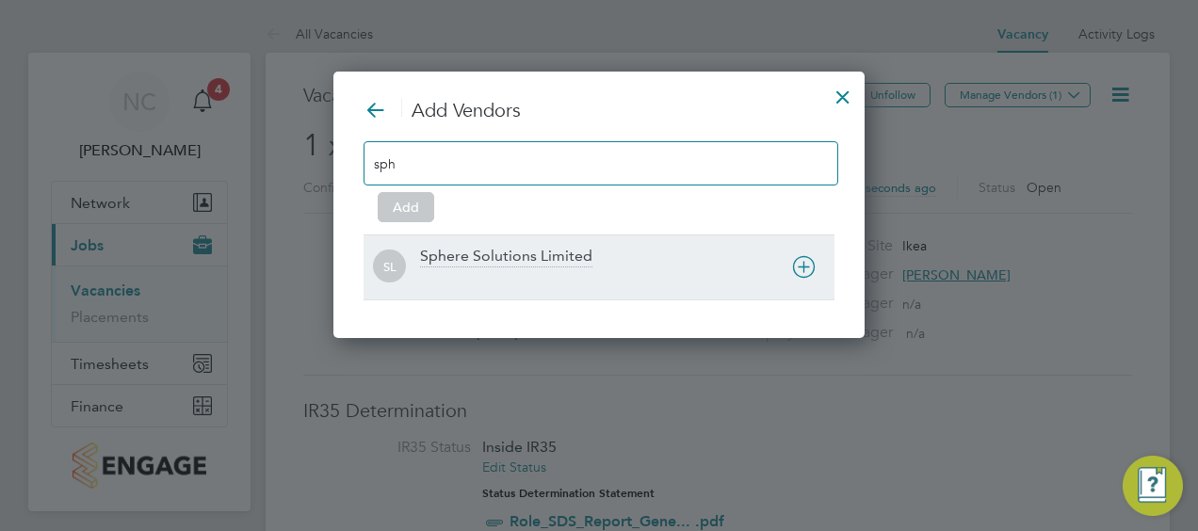
type input "sph"
click at [529, 253] on div "Sphere Solutions Limited" at bounding box center [506, 257] width 172 height 21
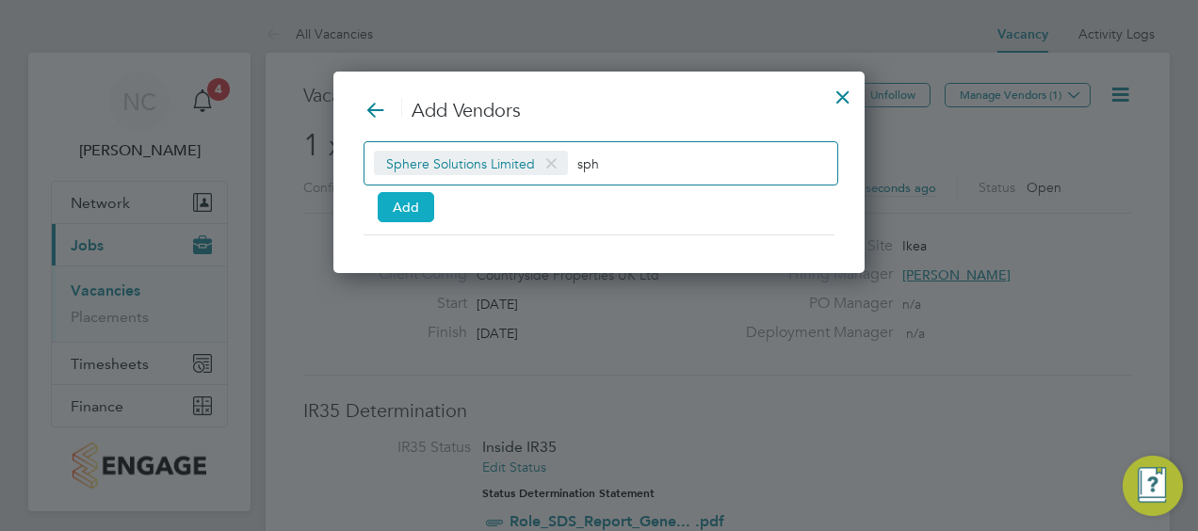
click at [409, 200] on button "Add" at bounding box center [406, 207] width 57 height 30
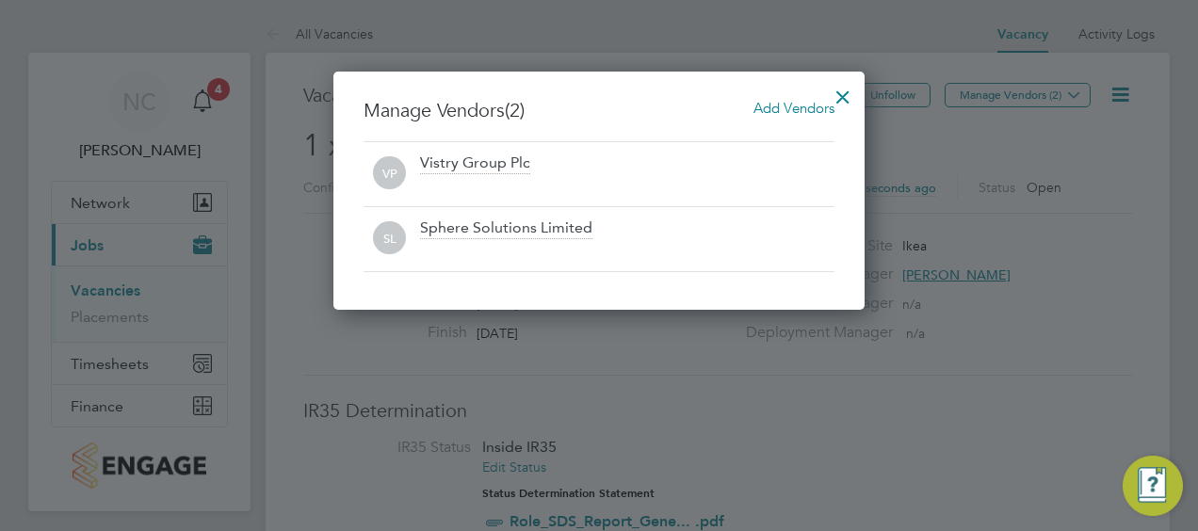
click at [845, 90] on div at bounding box center [843, 92] width 34 height 34
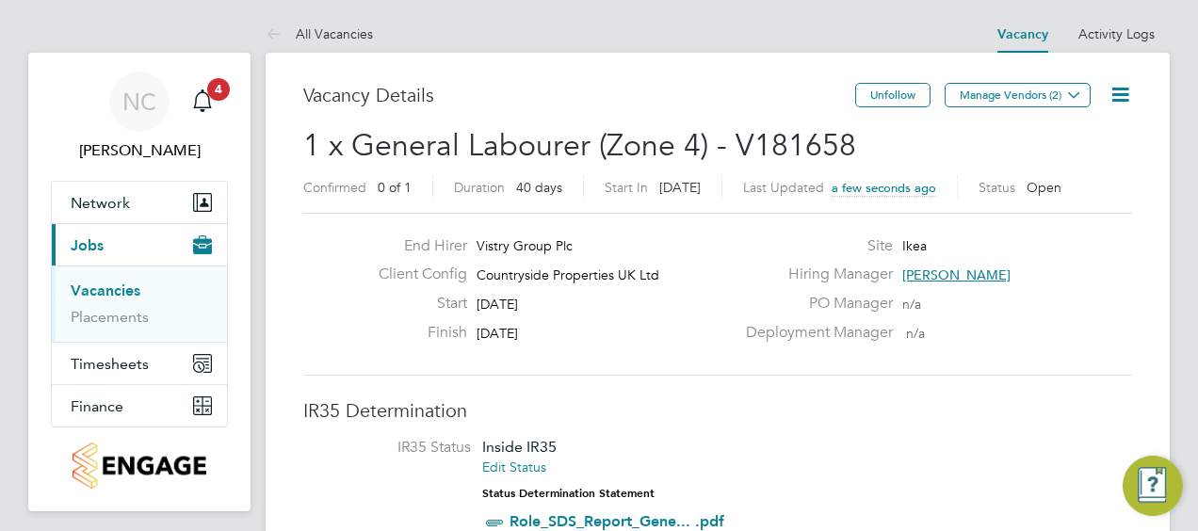
click at [119, 291] on link "Vacancies" at bounding box center [106, 291] width 70 height 18
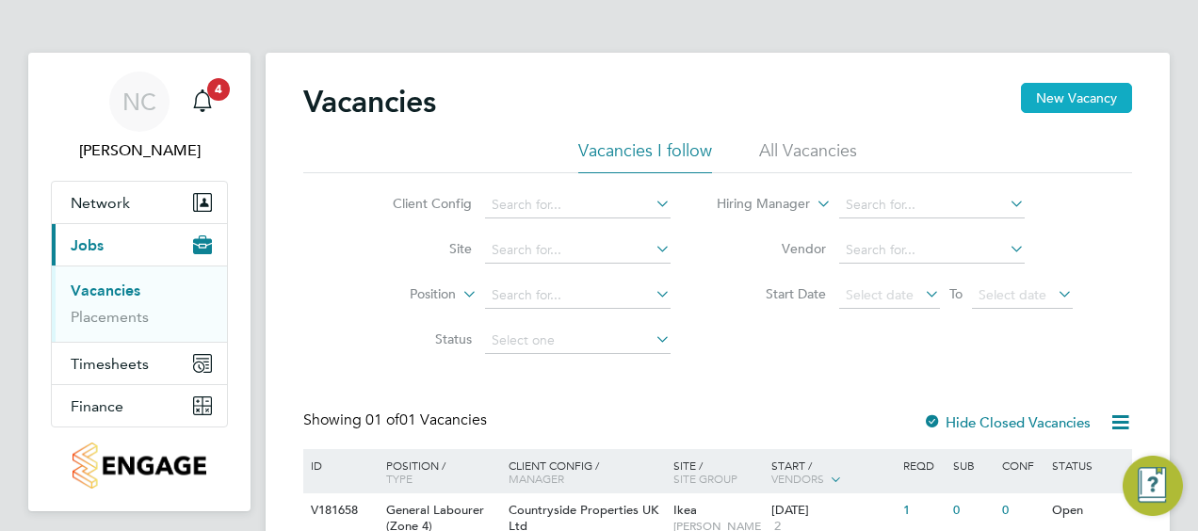
click at [1057, 106] on button "New Vacancy" at bounding box center [1076, 98] width 111 height 30
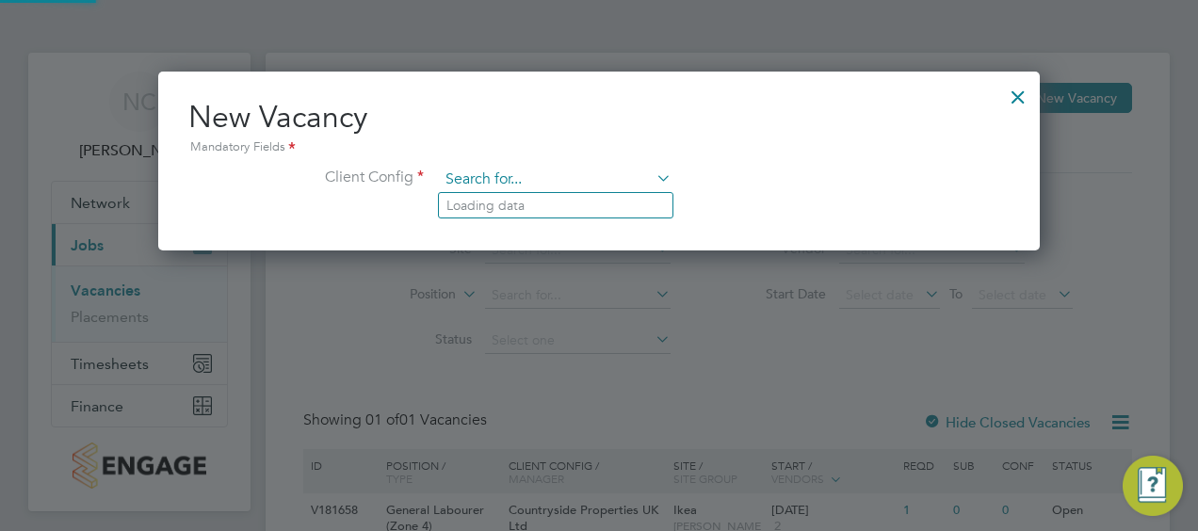
click at [540, 182] on input at bounding box center [555, 180] width 233 height 28
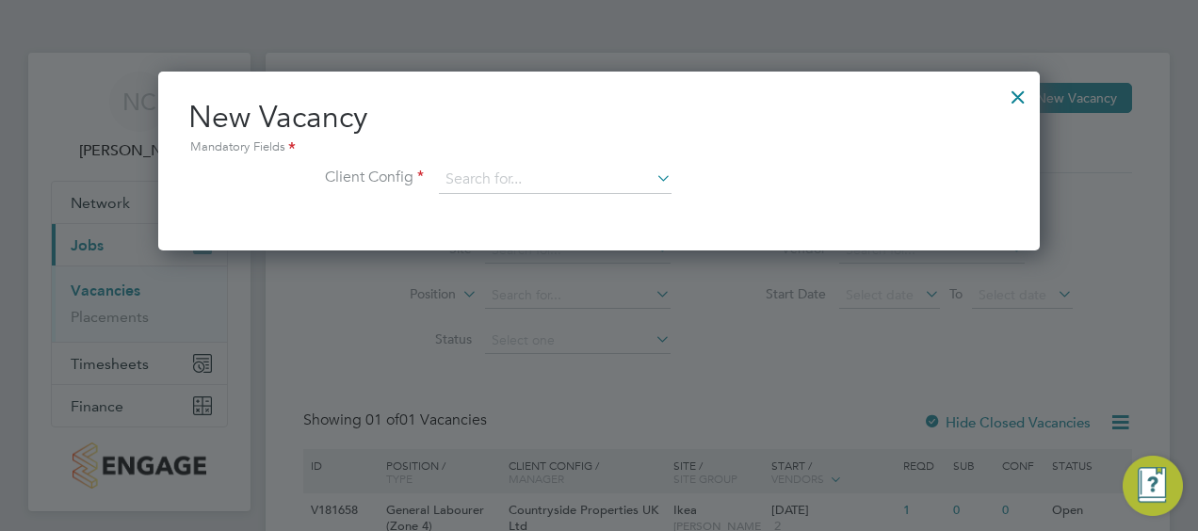
click at [555, 401] on li "Countryside Properties UK Ltd" at bounding box center [680, 410] width 482 height 25
type input "Countryside Properties UK Ltd"
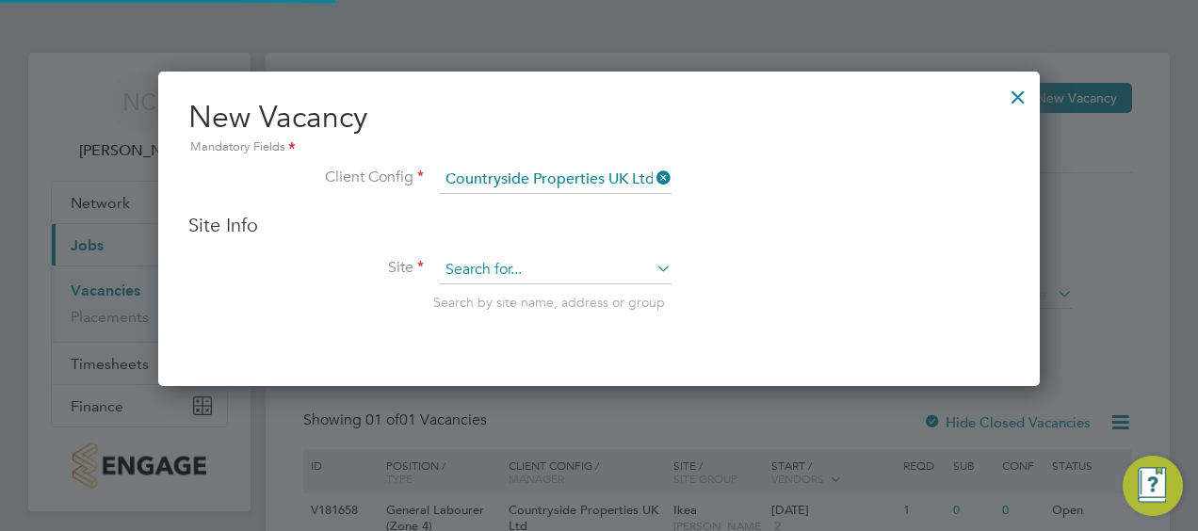
click at [561, 282] on div "Vacancies New Vacancy Vacancies I follow All Vacancies Client Config Site Posit…" at bounding box center [718, 339] width 904 height 573
click at [550, 293] on li "Ikea" at bounding box center [556, 295] width 234 height 25
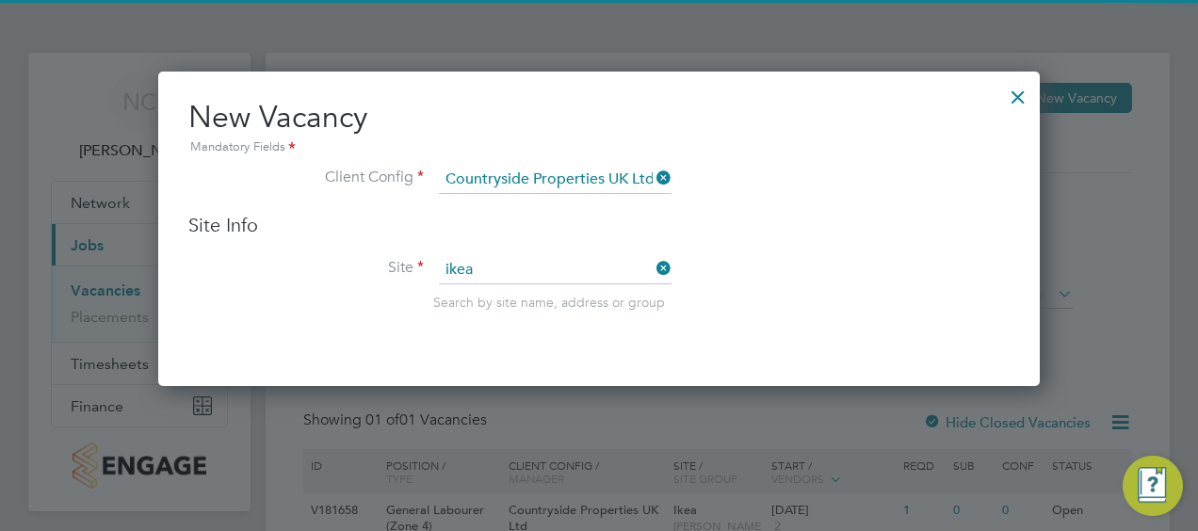
type input "Ikea"
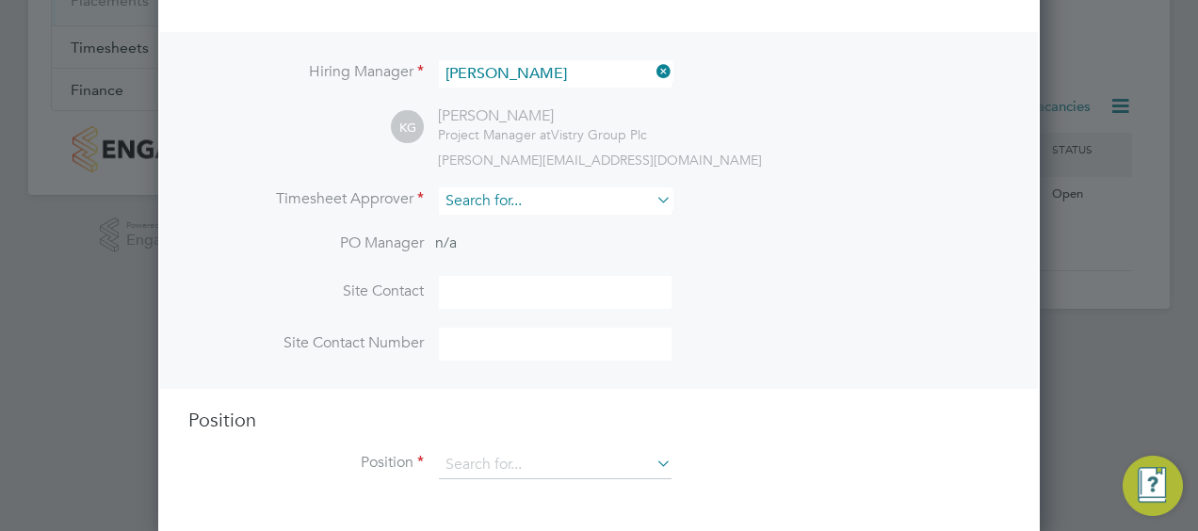
click at [506, 202] on input at bounding box center [555, 200] width 233 height 27
click at [505, 269] on li "Keith Gazzard" at bounding box center [556, 276] width 234 height 25
type input "[PERSON_NAME]"
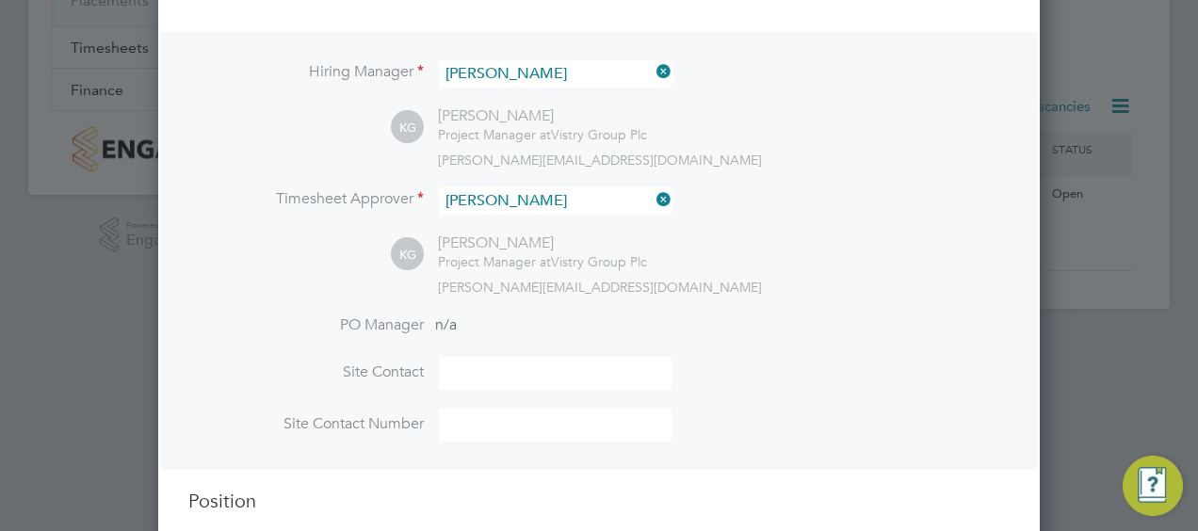
click at [508, 366] on input at bounding box center [555, 373] width 233 height 33
type input "[PERSON_NAME]"
click at [872, 311] on div "Hiring Manager Keith Gazzard KG Keith Gazzard Project Manager at Vistry Group P…" at bounding box center [599, 251] width 878 height 438
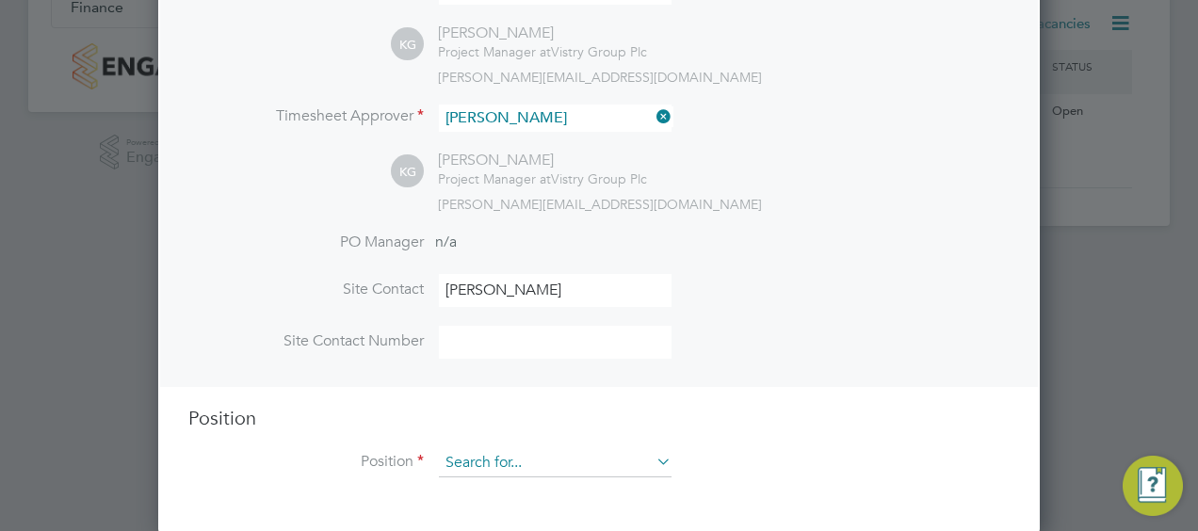
click at [530, 468] on input at bounding box center [555, 463] width 233 height 28
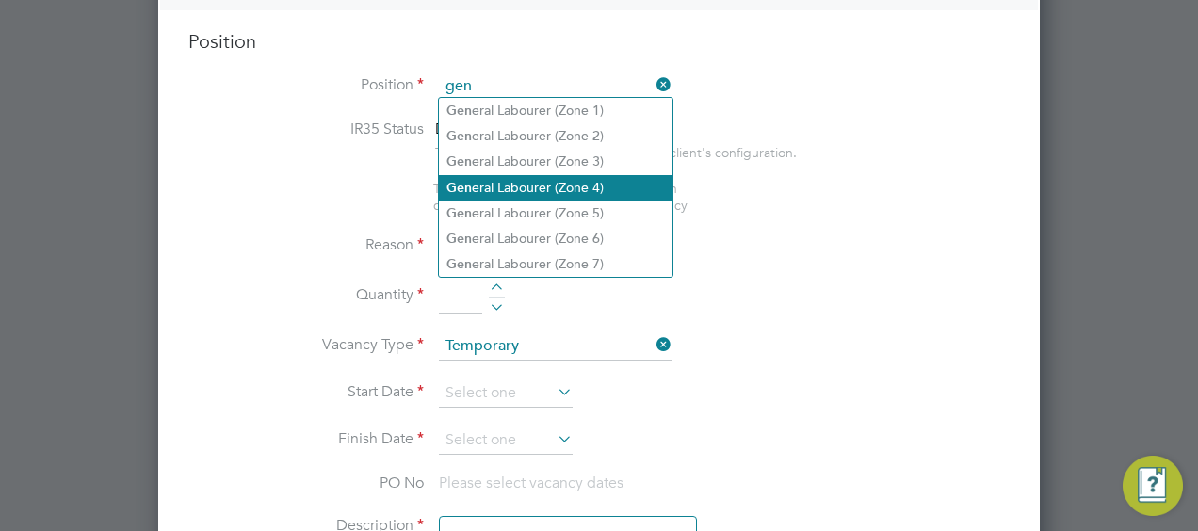
click at [563, 186] on li "Gen eral Labourer (Zone 4)" at bounding box center [556, 187] width 234 height 25
type input "General Labourer (Zone 4)"
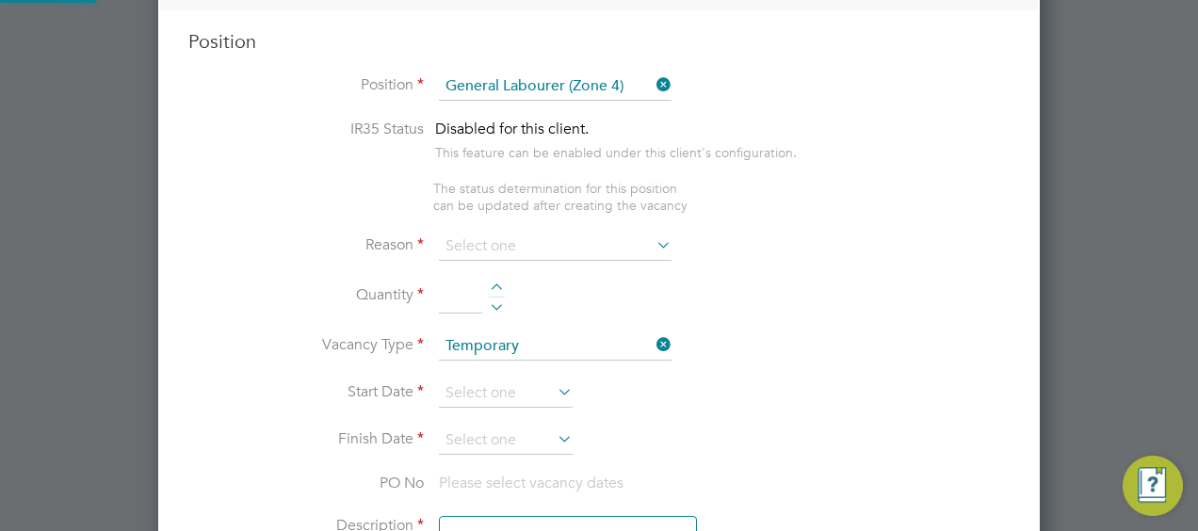
type textarea "- General site labouring duties - Supporting the trades on site - Moving materi…"
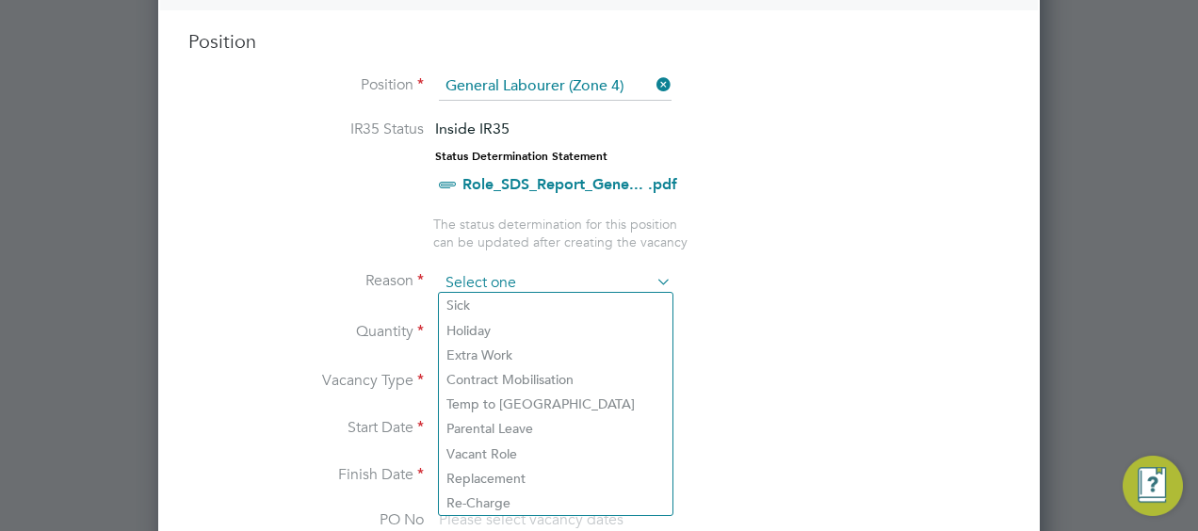
click at [518, 274] on input at bounding box center [555, 283] width 233 height 28
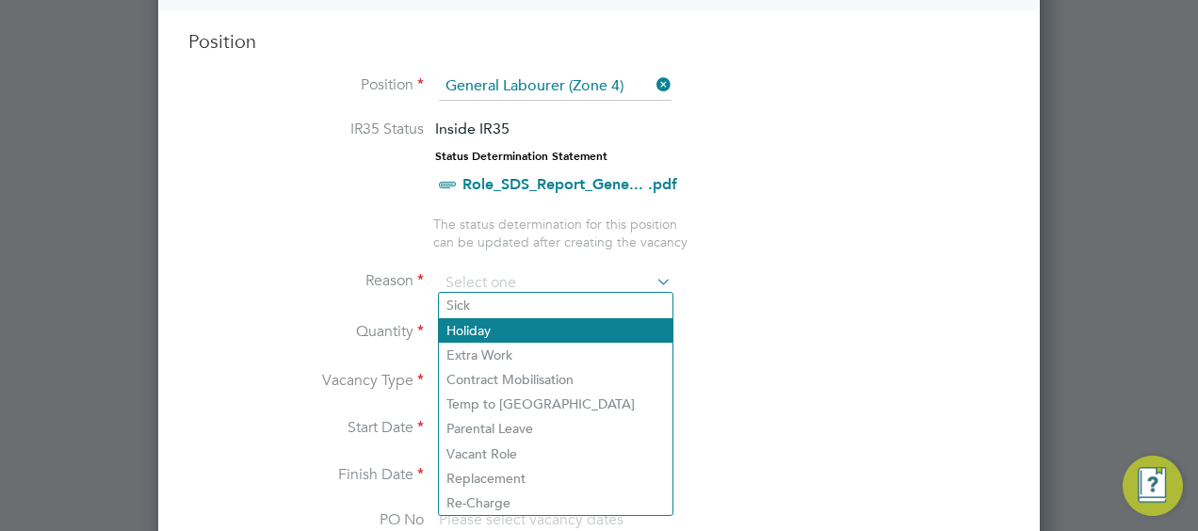
click at [507, 326] on li "Holiday" at bounding box center [556, 330] width 234 height 24
type input "Holiday"
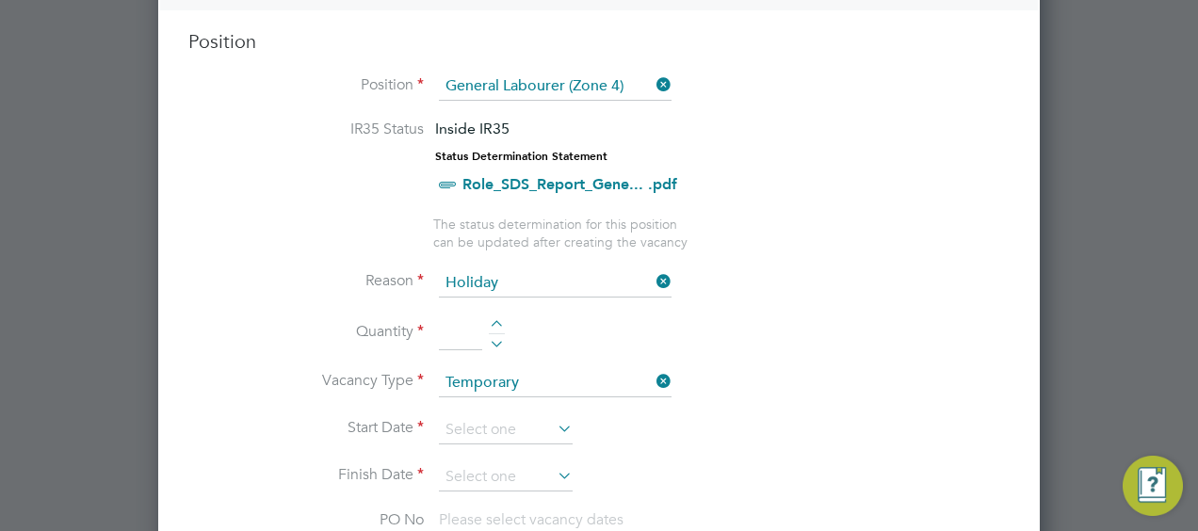
click at [500, 317] on li "Quantity" at bounding box center [599, 343] width 822 height 53
click at [494, 317] on li "Quantity" at bounding box center [599, 343] width 822 height 53
click at [496, 320] on div at bounding box center [497, 326] width 16 height 13
type input "1"
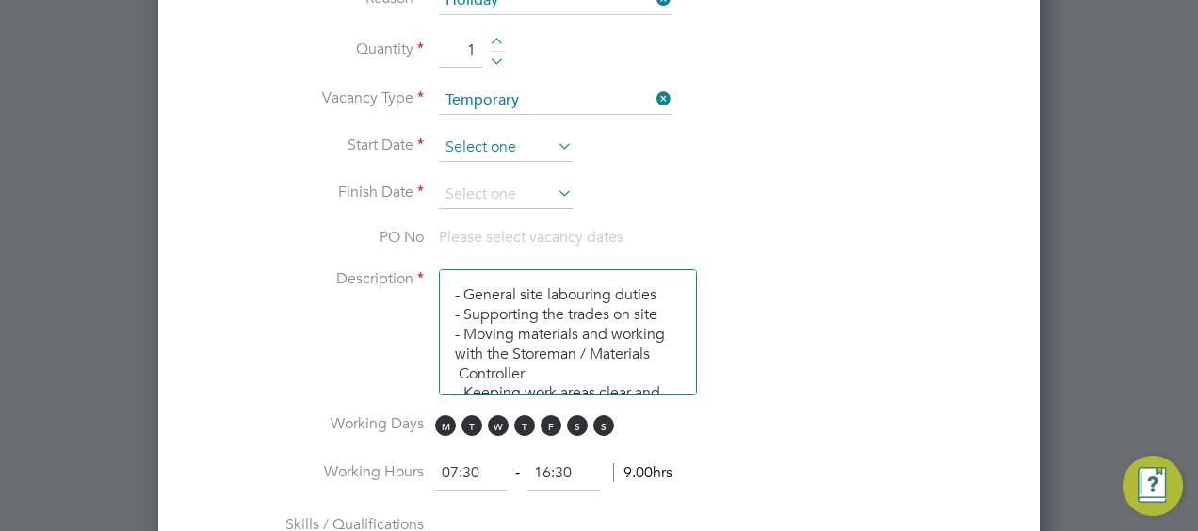
click at [525, 141] on input at bounding box center [506, 148] width 134 height 28
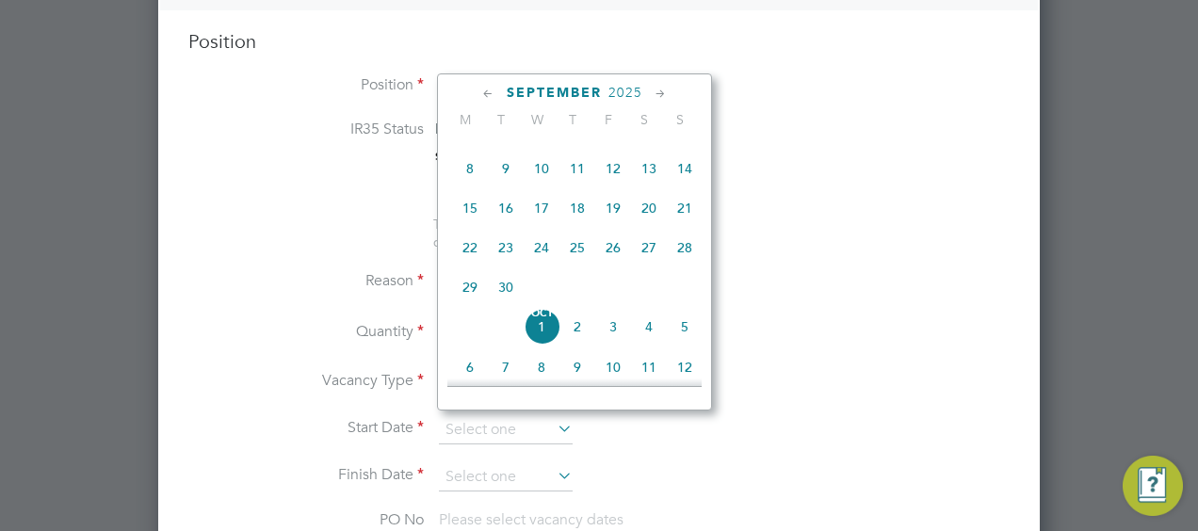
click at [503, 251] on span "23" at bounding box center [506, 248] width 36 height 36
type input "23 Sep 2025"
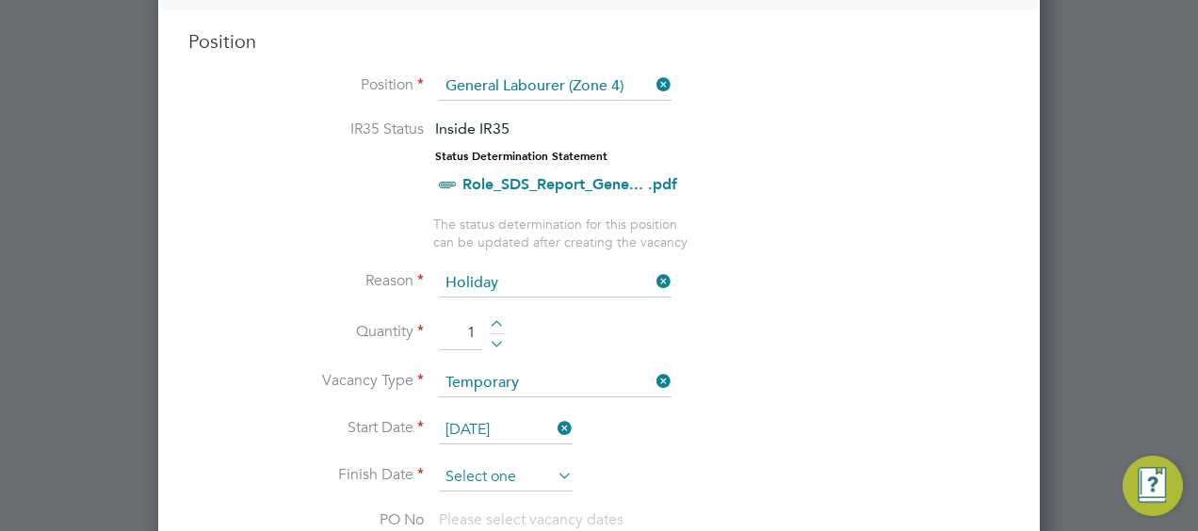
click at [524, 469] on input at bounding box center [506, 478] width 134 height 28
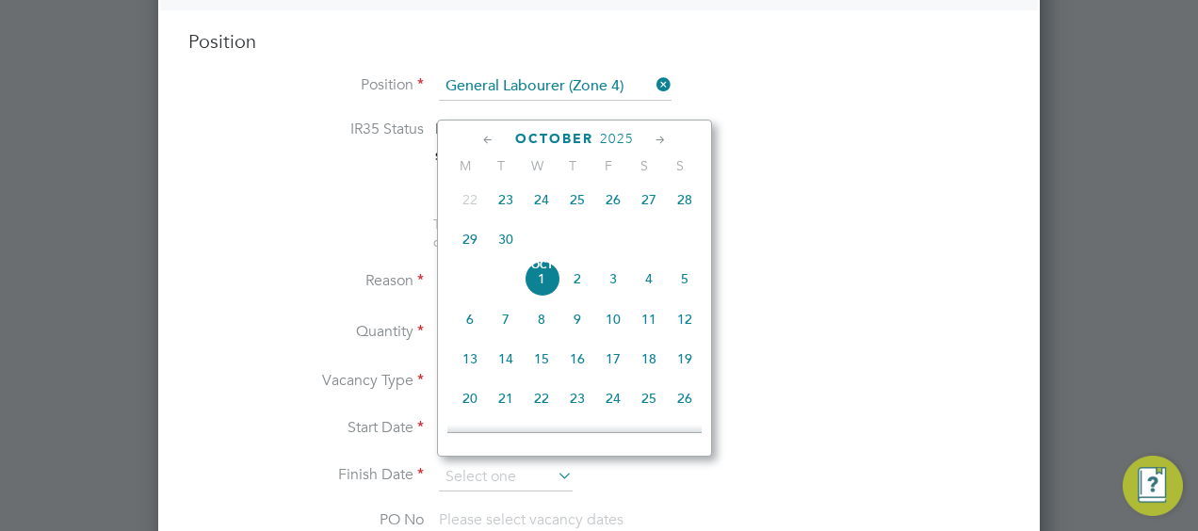
click at [615, 213] on span "26" at bounding box center [613, 200] width 36 height 36
type input "[DATE]"
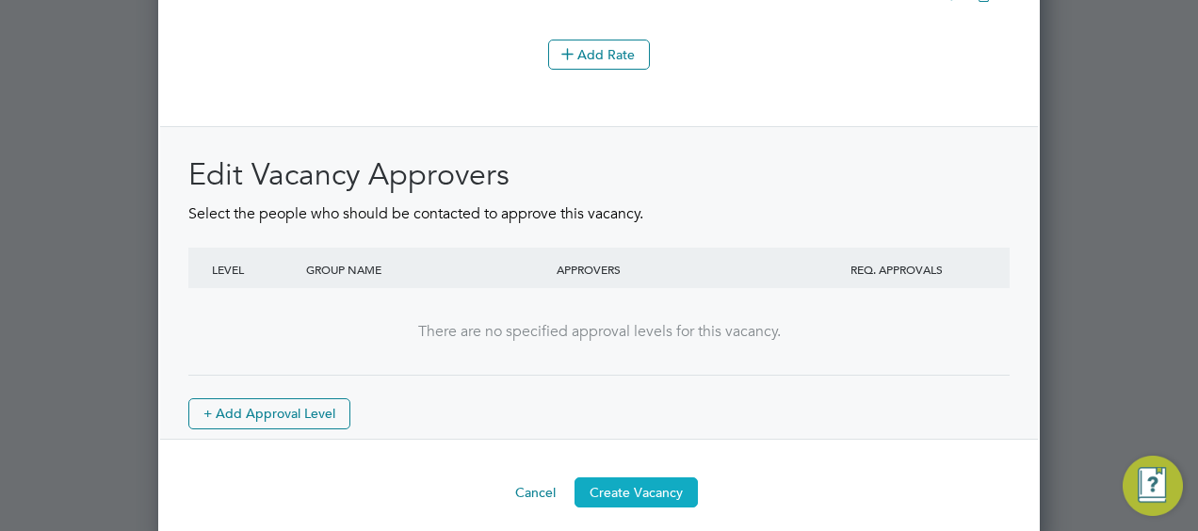
click at [632, 478] on button "Create Vacancy" at bounding box center [636, 493] width 123 height 30
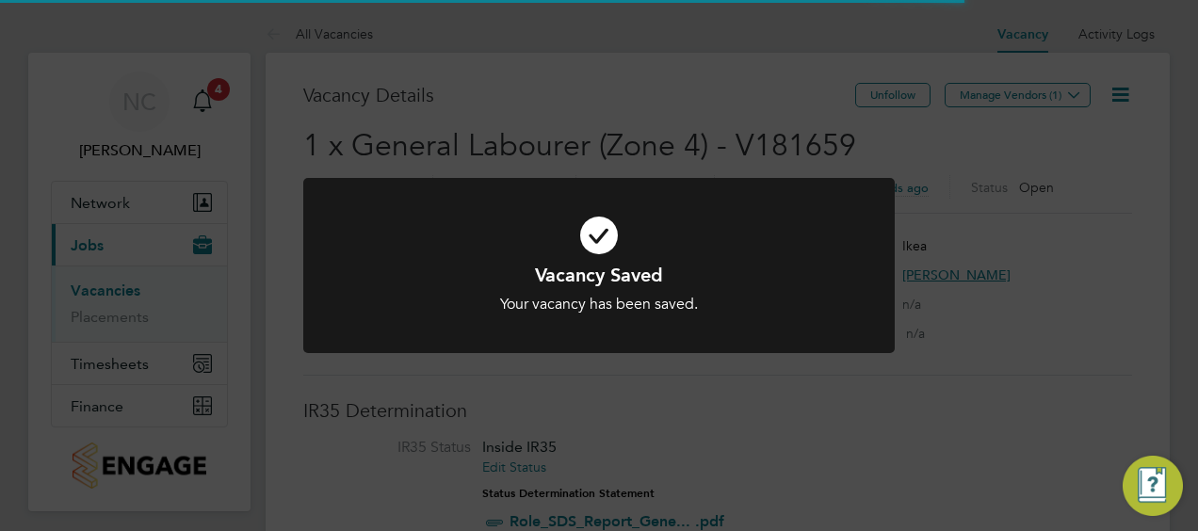
click at [713, 83] on div "Vacancy Saved Your vacancy has been saved. Cancel Okay" at bounding box center [599, 265] width 1198 height 531
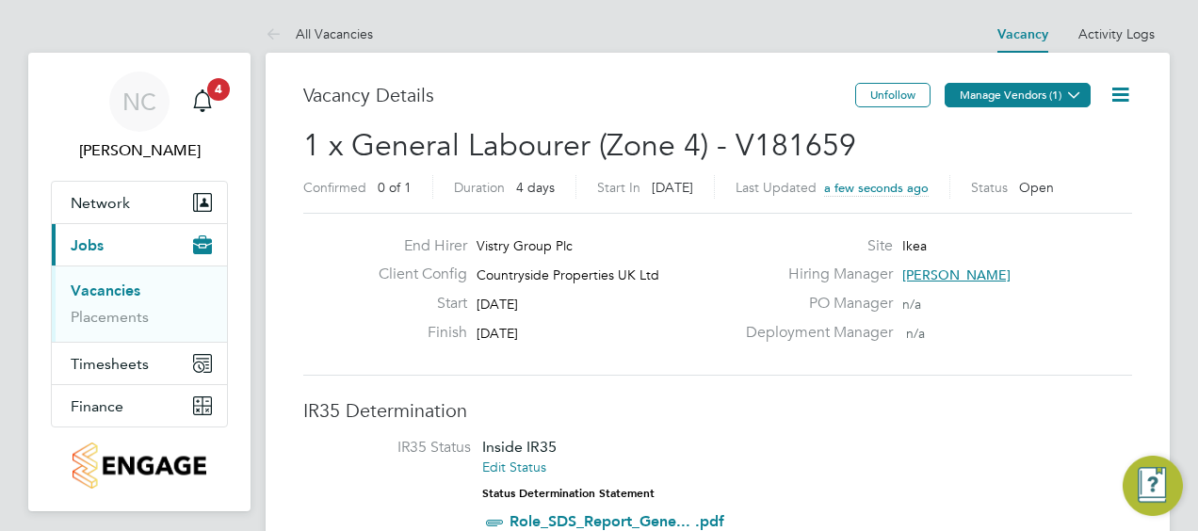
click at [989, 97] on button "Manage Vendors (1)" at bounding box center [1018, 95] width 146 height 24
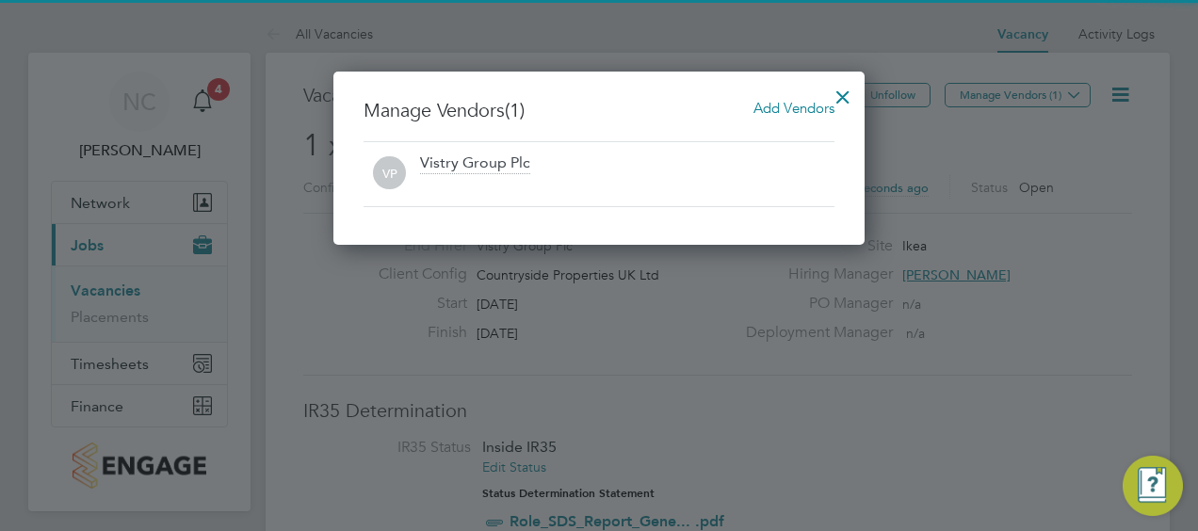
click at [782, 111] on span "Add Vendors" at bounding box center [794, 108] width 81 height 18
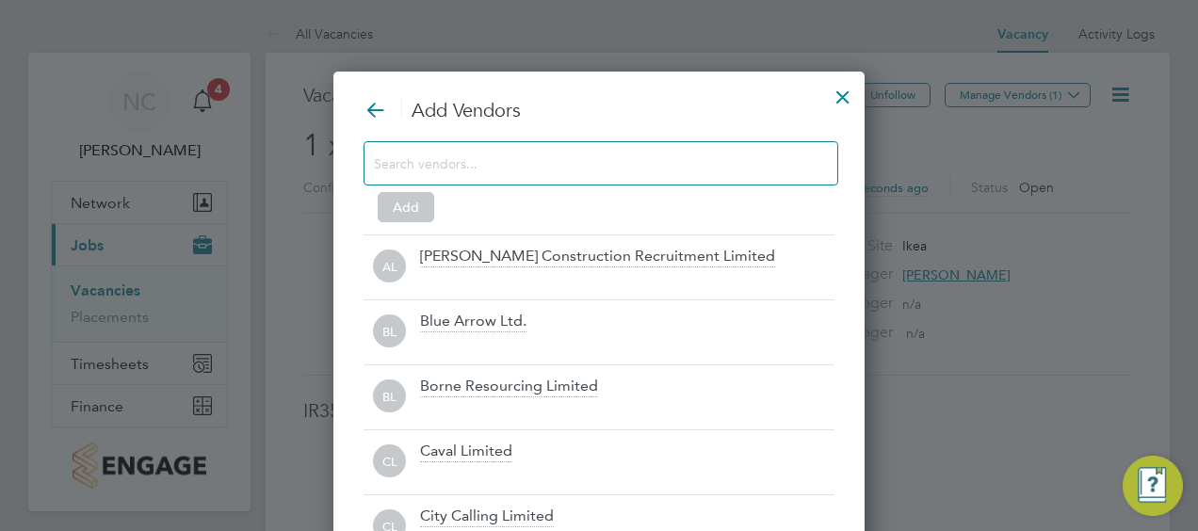
click at [679, 155] on input at bounding box center [586, 163] width 424 height 24
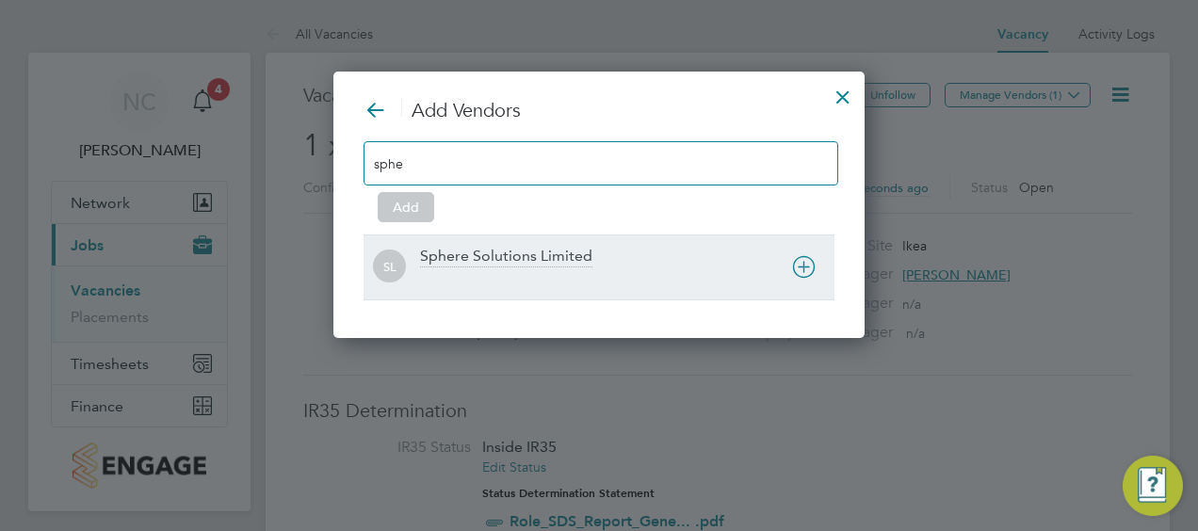
type input "sphe"
click at [513, 251] on div "Sphere Solutions Limited" at bounding box center [506, 257] width 172 height 21
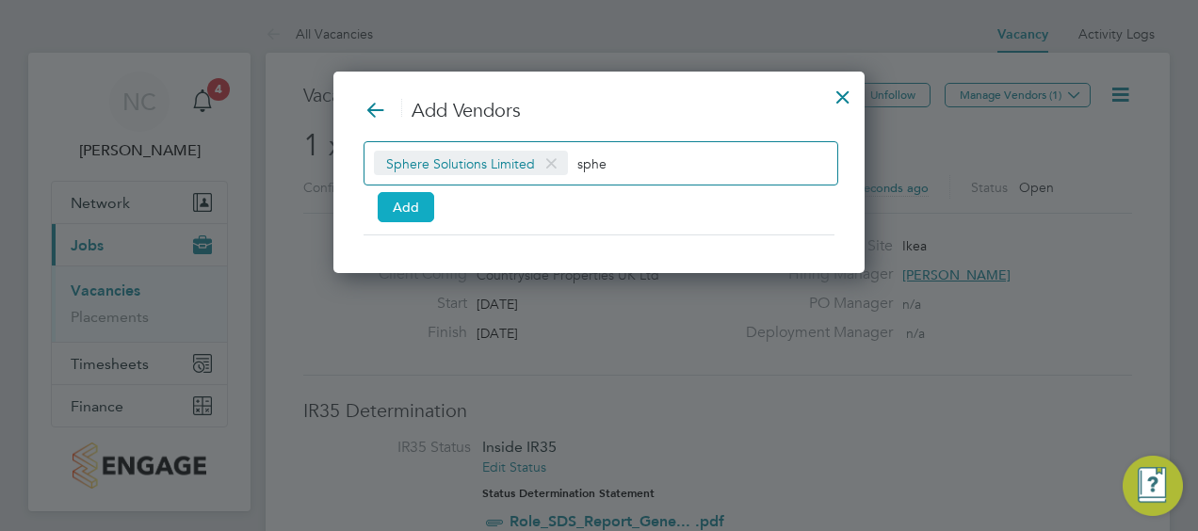
click at [426, 205] on button "Add" at bounding box center [406, 207] width 57 height 30
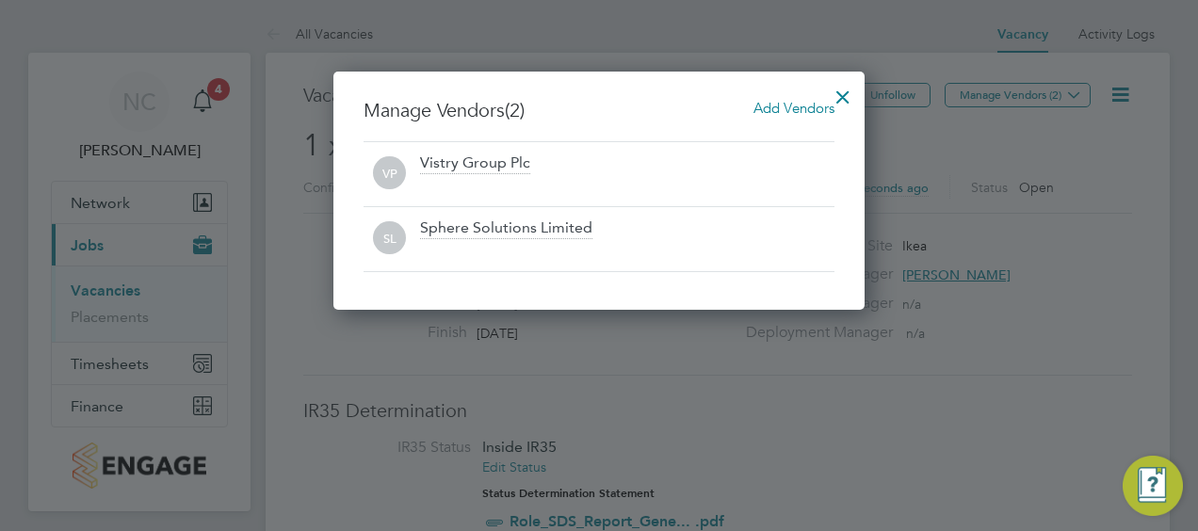
click at [842, 98] on div at bounding box center [843, 92] width 34 height 34
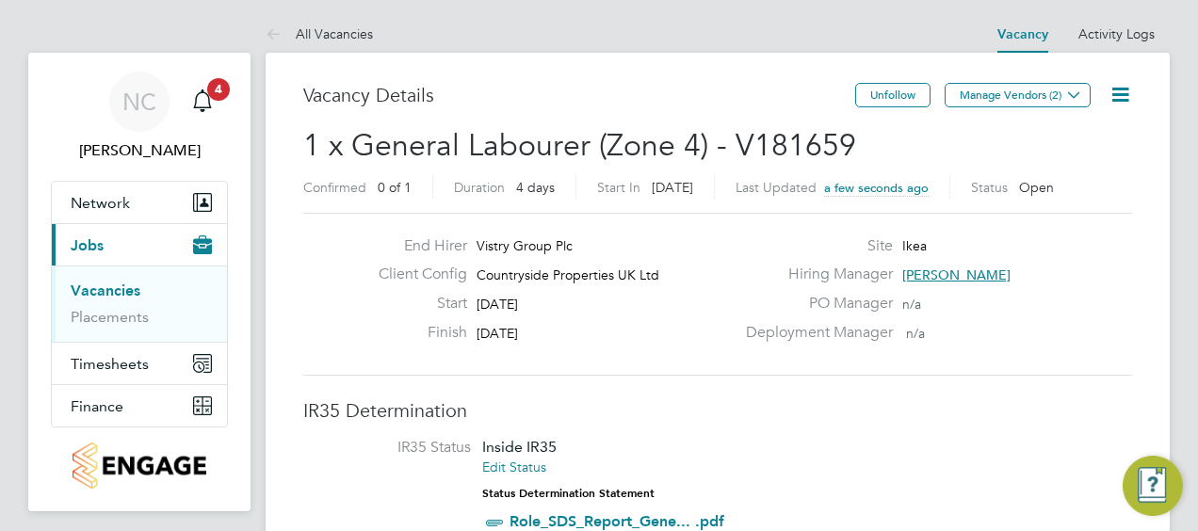
click at [93, 293] on link "Vacancies" at bounding box center [106, 291] width 70 height 18
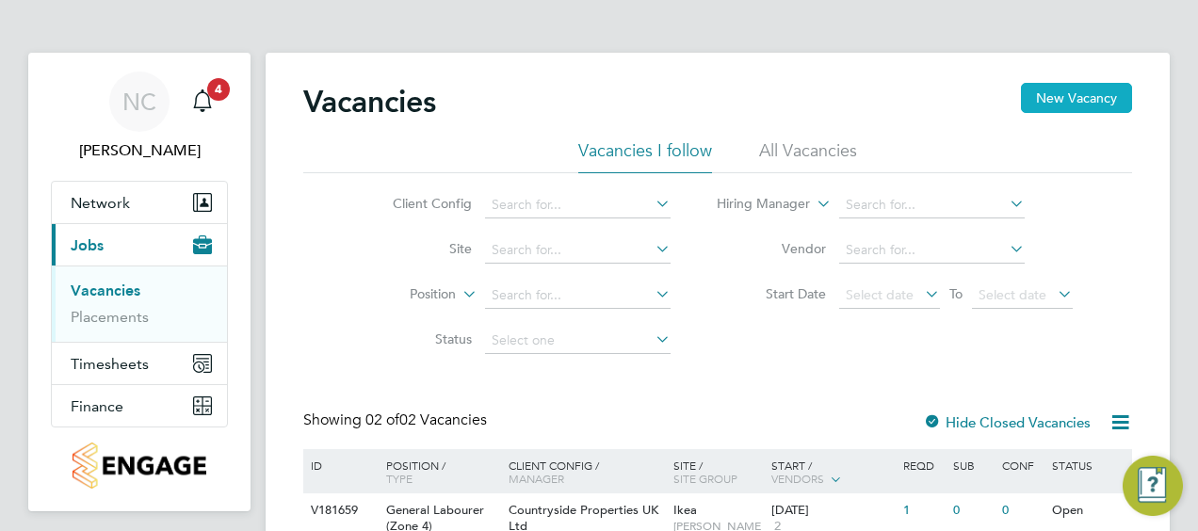
click at [1058, 91] on button "New Vacancy" at bounding box center [1076, 98] width 111 height 30
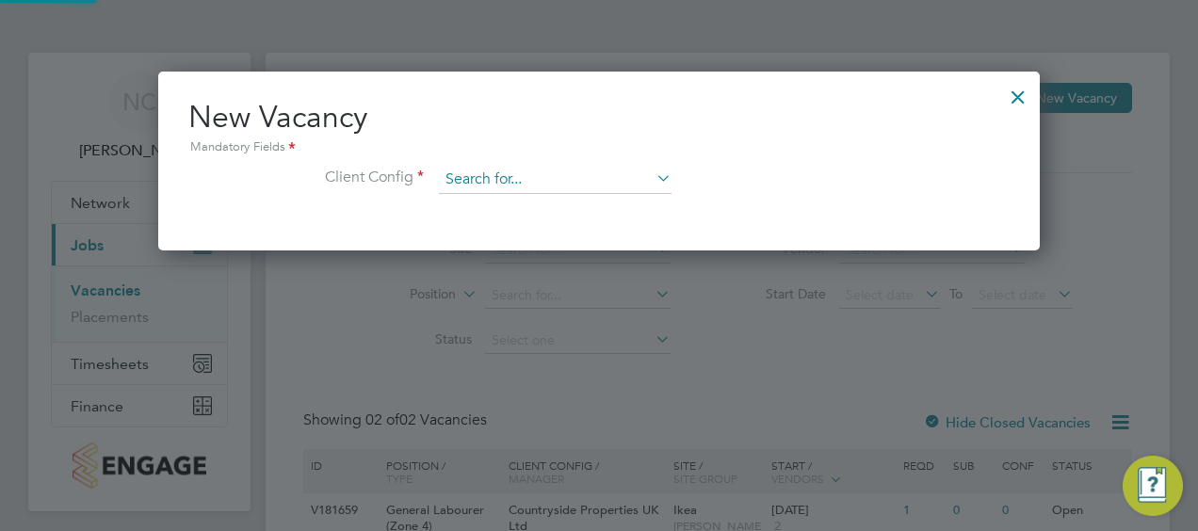
click at [548, 179] on input at bounding box center [555, 180] width 233 height 28
click at [567, 407] on li "Countryside Properties UK Ltd" at bounding box center [680, 410] width 482 height 25
type input "Countryside Properties UK Ltd"
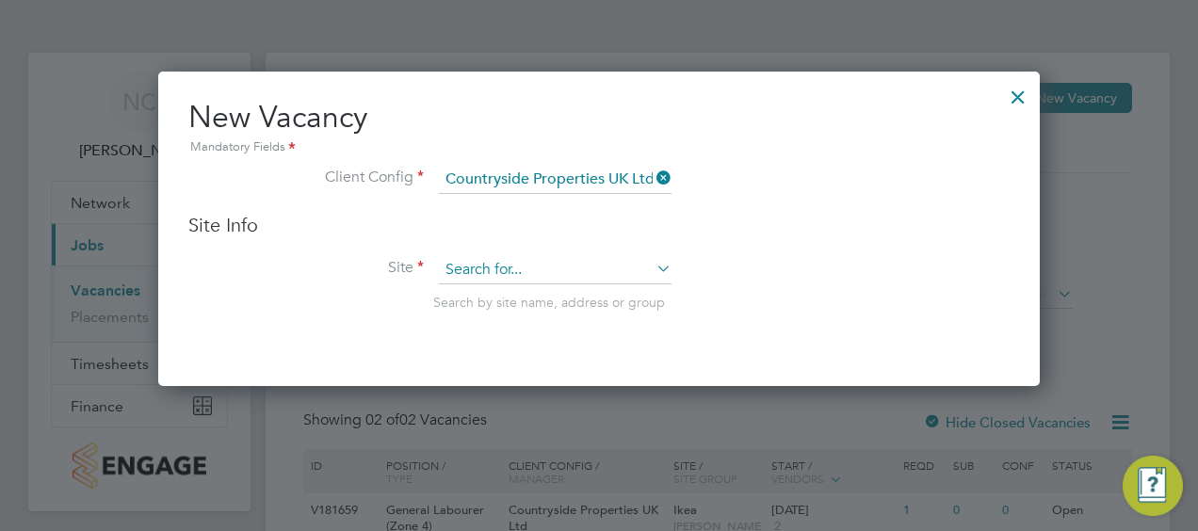
click at [580, 281] on input at bounding box center [555, 270] width 233 height 28
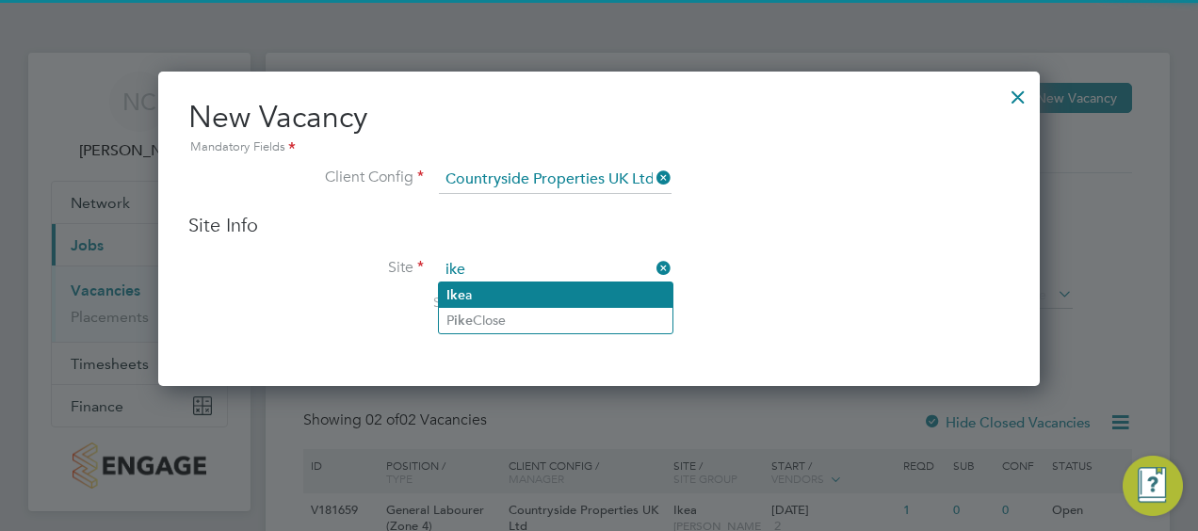
click at [511, 294] on li "Ike a" at bounding box center [556, 295] width 234 height 25
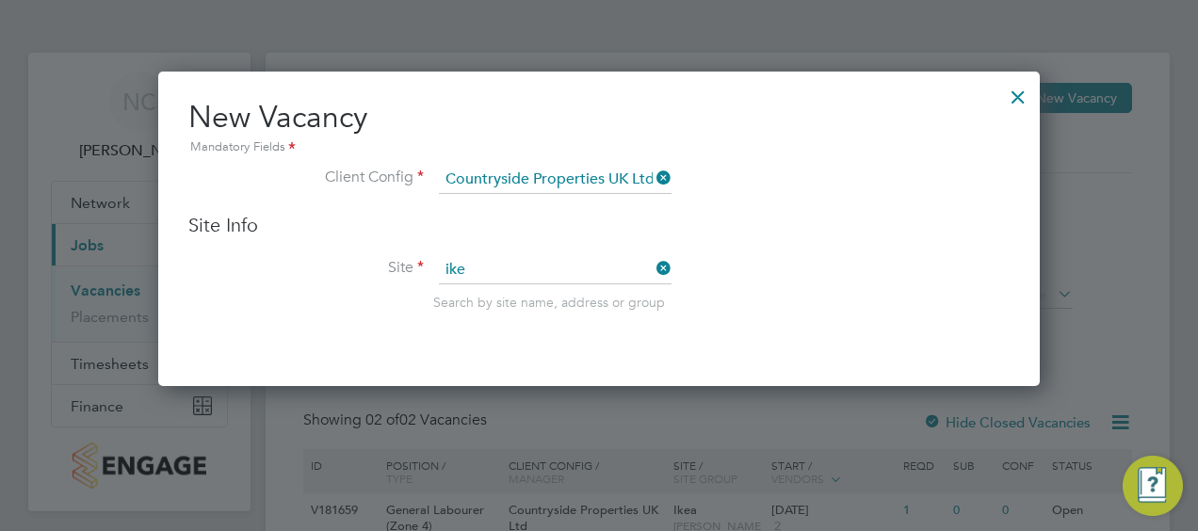
type input "Ikea"
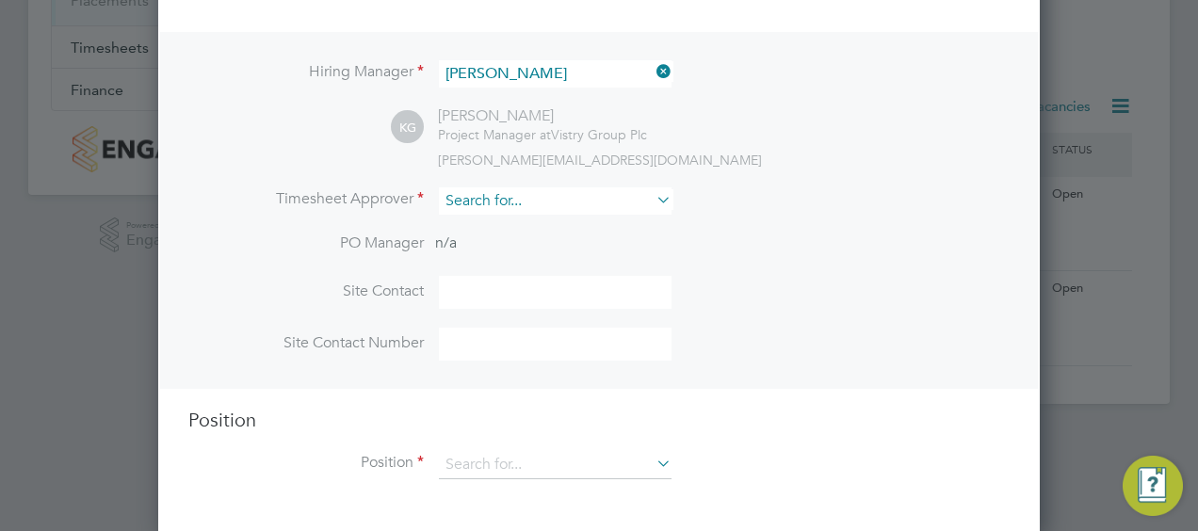
click at [521, 200] on input at bounding box center [555, 200] width 233 height 27
click at [470, 269] on b "Keith" at bounding box center [501, 277] width 109 height 16
type input "[PERSON_NAME]"
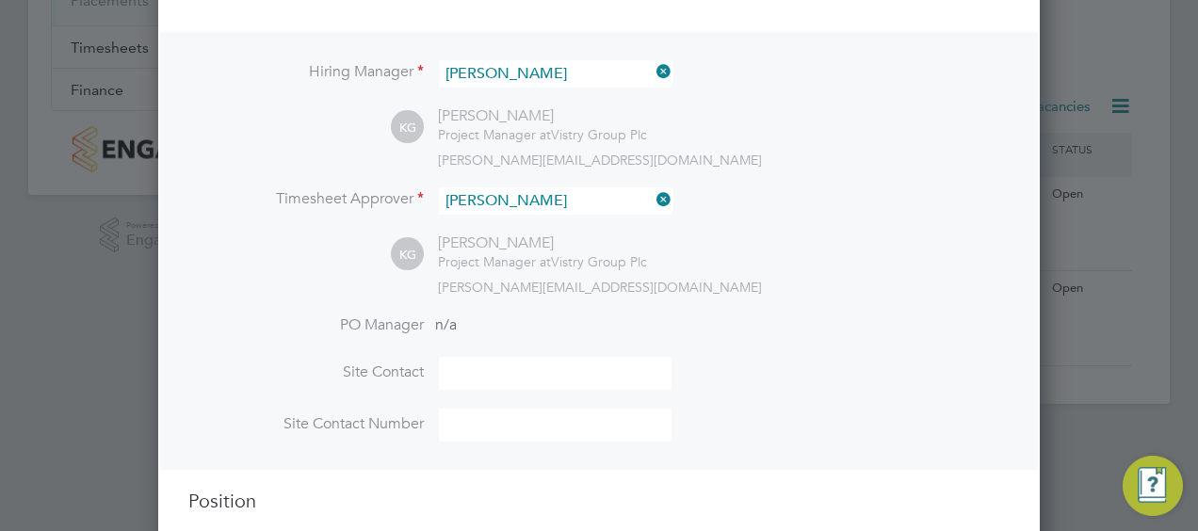
click at [490, 364] on input at bounding box center [555, 373] width 233 height 33
type input "[PERSON_NAME]"
click at [906, 340] on li "PO Manager n/a" at bounding box center [599, 337] width 822 height 42
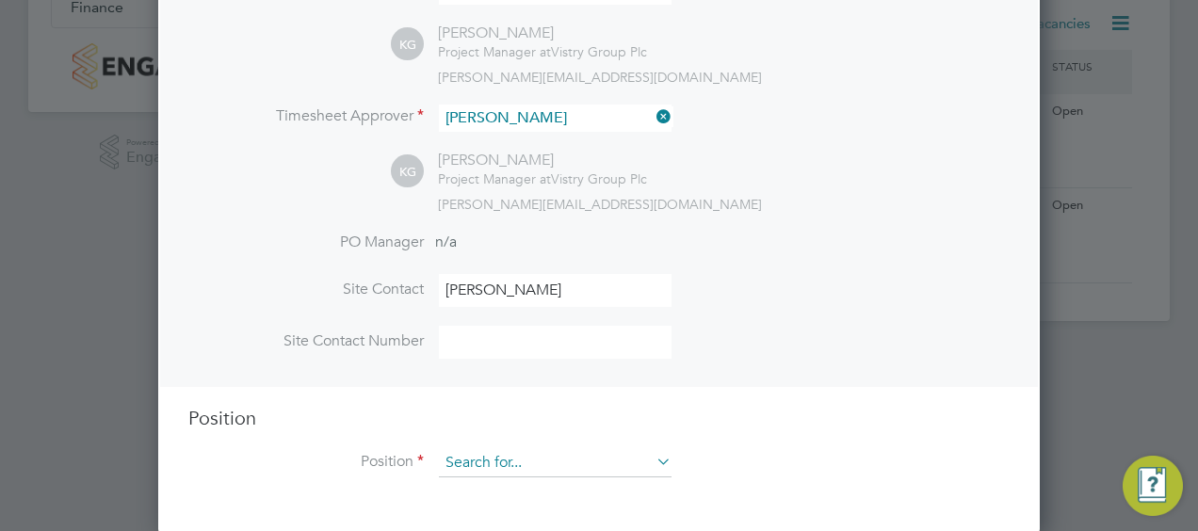
click at [535, 452] on input at bounding box center [555, 463] width 233 height 28
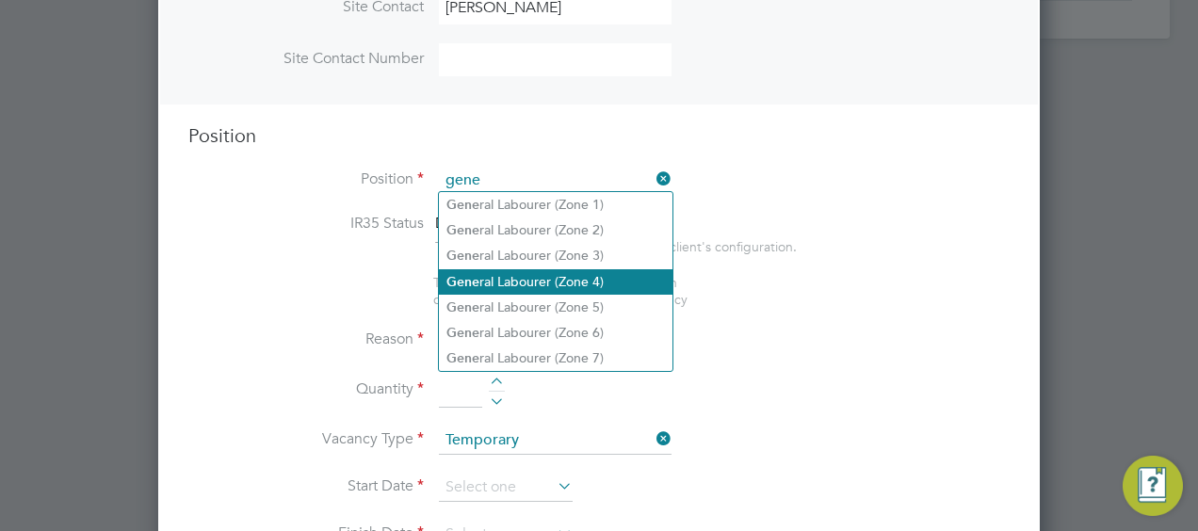
click at [558, 280] on li "Gene ral Labourer (Zone 4)" at bounding box center [556, 281] width 234 height 25
type input "General Labourer (Zone 4)"
type textarea "- General site labouring duties - Supporting the trades on site - Moving materi…"
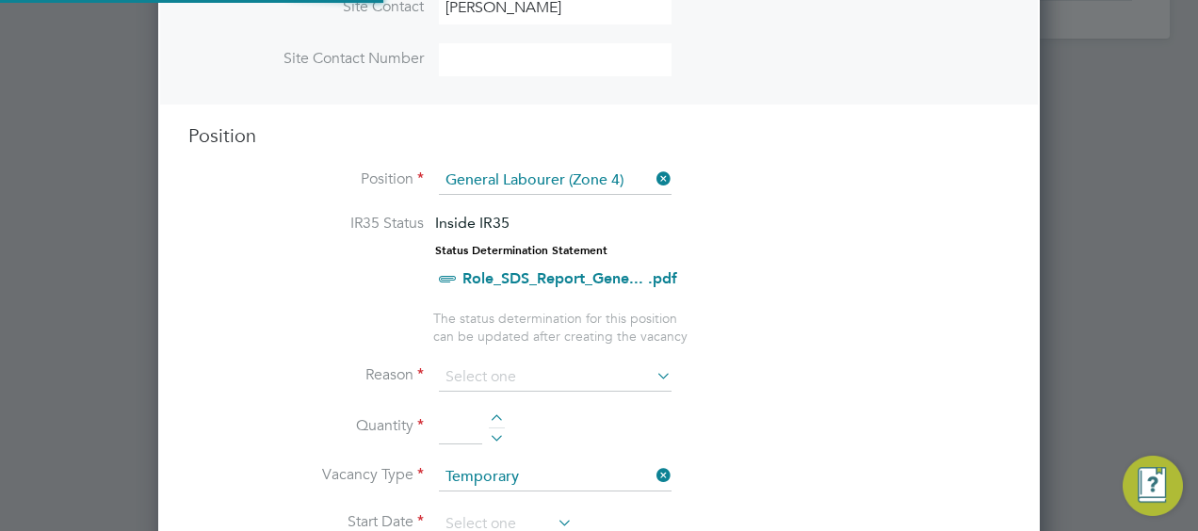
click at [851, 309] on ul "IR35 Status Inside IR35 Status Determination Statement Role_SDS_Report_Gene... …" at bounding box center [599, 279] width 822 height 131
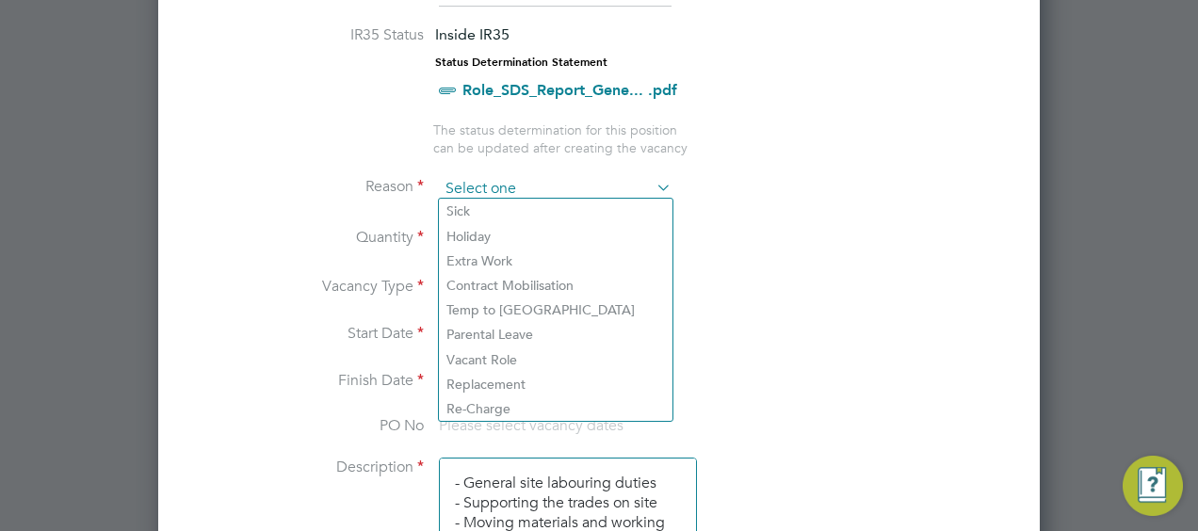
click at [516, 185] on input at bounding box center [555, 189] width 233 height 28
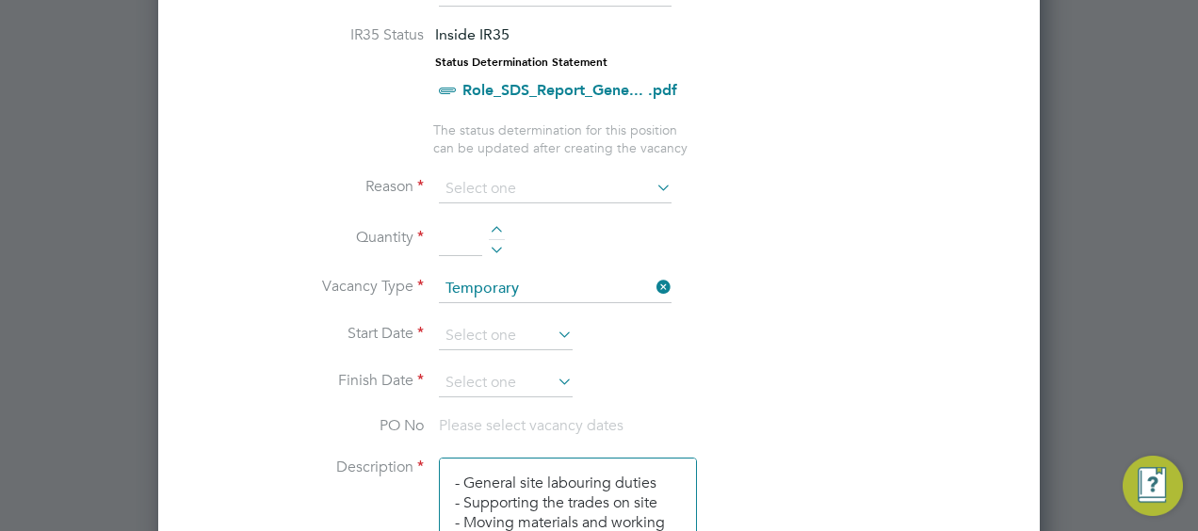
click at [499, 243] on li "Holiday" at bounding box center [556, 236] width 234 height 24
type input "Holiday"
click at [497, 226] on div at bounding box center [497, 232] width 16 height 13
type input "1"
click at [499, 322] on input at bounding box center [506, 336] width 134 height 28
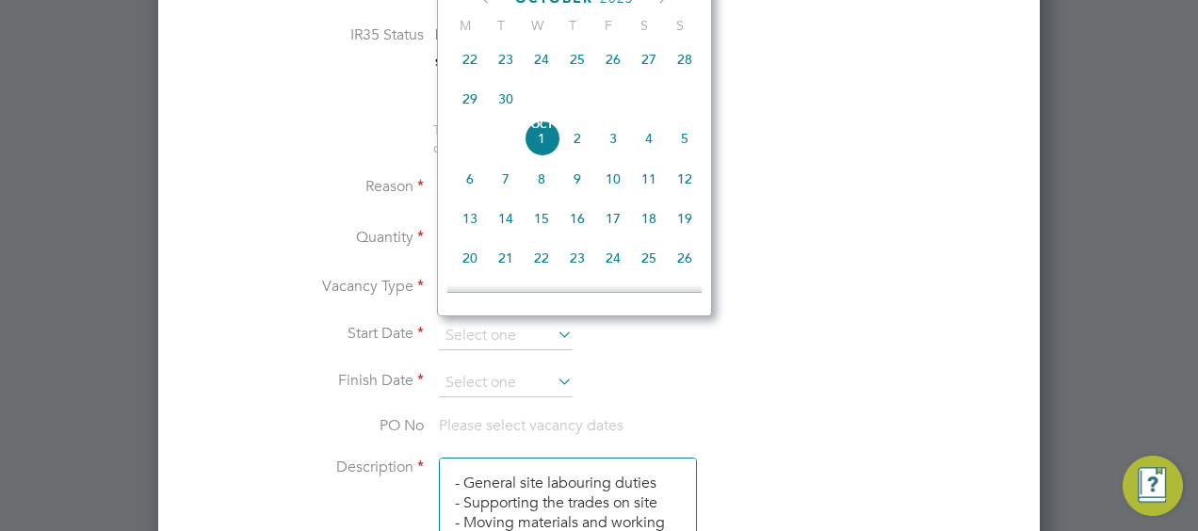
click at [479, 106] on span "29" at bounding box center [470, 99] width 36 height 36
type input "[DATE]"
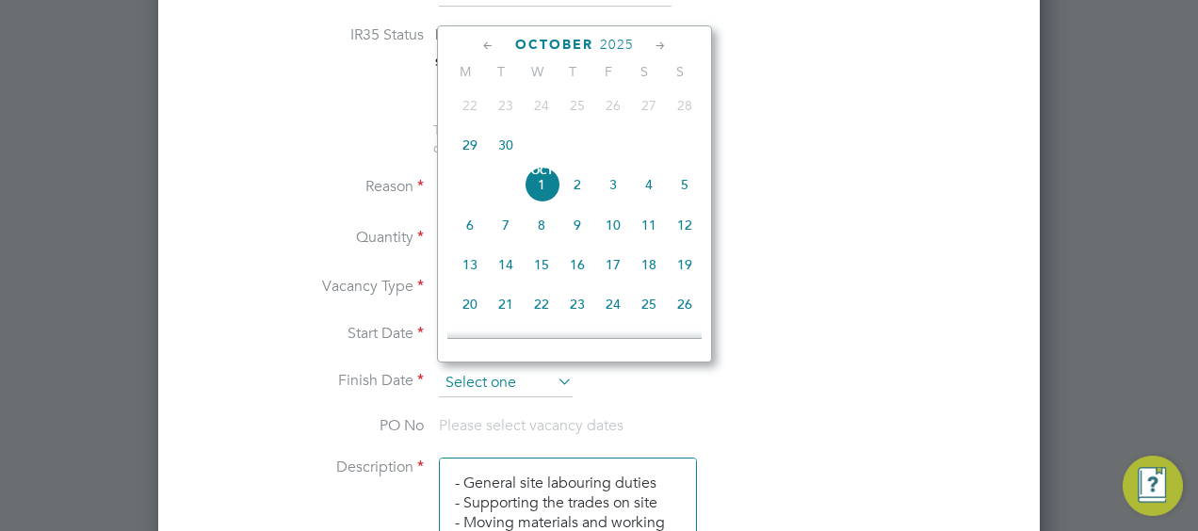
click at [508, 369] on input at bounding box center [506, 383] width 134 height 28
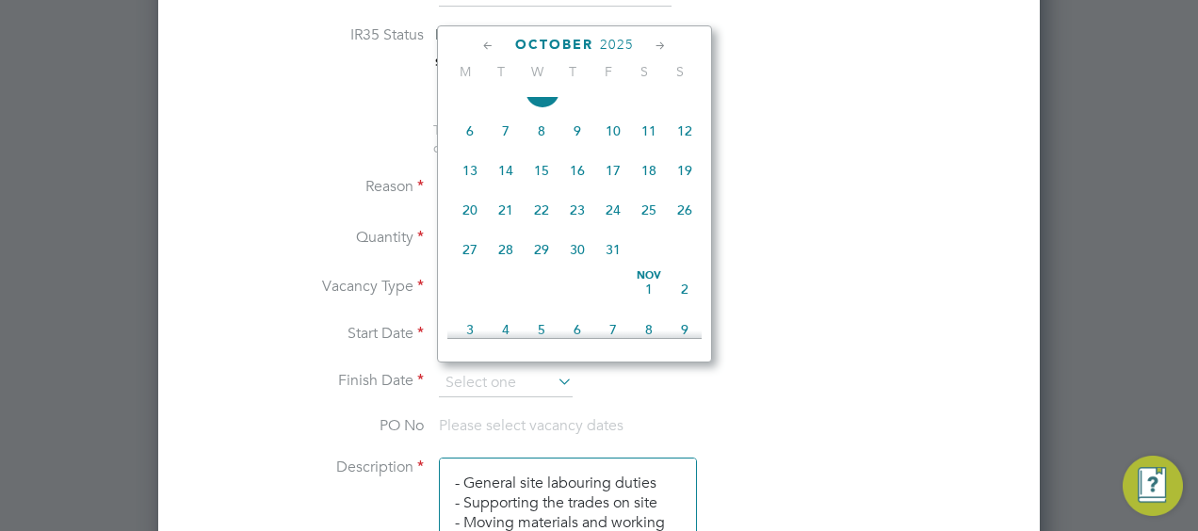
click at [616, 261] on span "31" at bounding box center [613, 250] width 36 height 36
type input "31 Oct 2025"
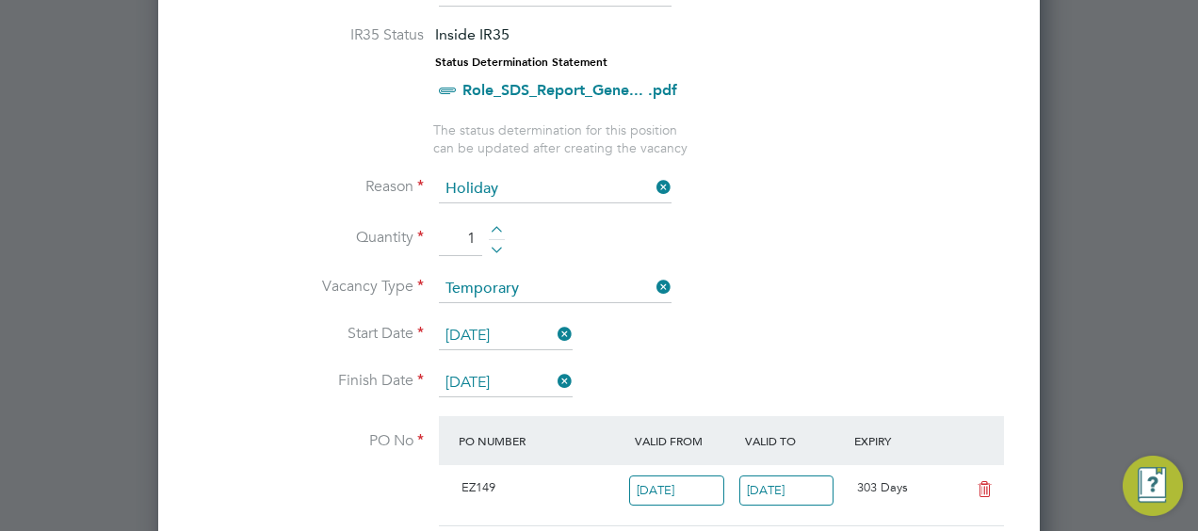
click at [813, 281] on li "Vacancy Type Temporary" at bounding box center [599, 298] width 822 height 47
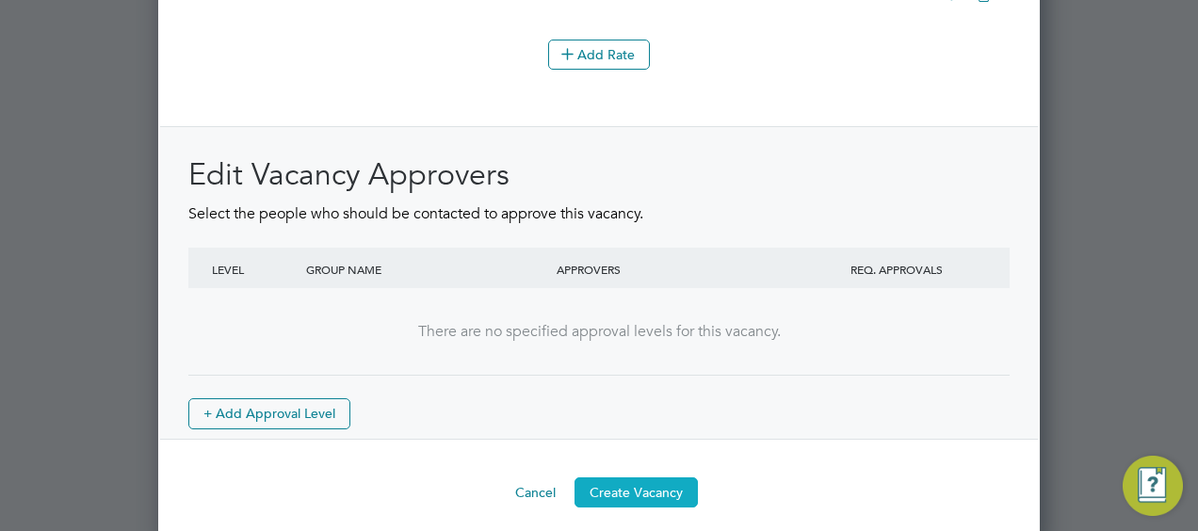
click at [605, 478] on button "Create Vacancy" at bounding box center [636, 493] width 123 height 30
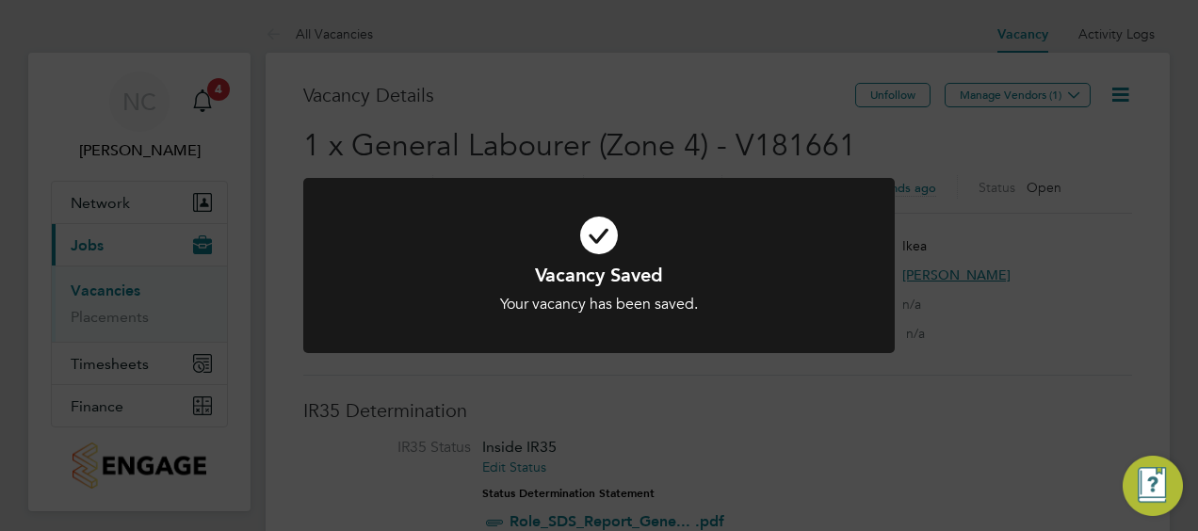
click at [725, 92] on div "Vacancy Saved Your vacancy has been saved. Cancel Okay" at bounding box center [599, 265] width 1198 height 531
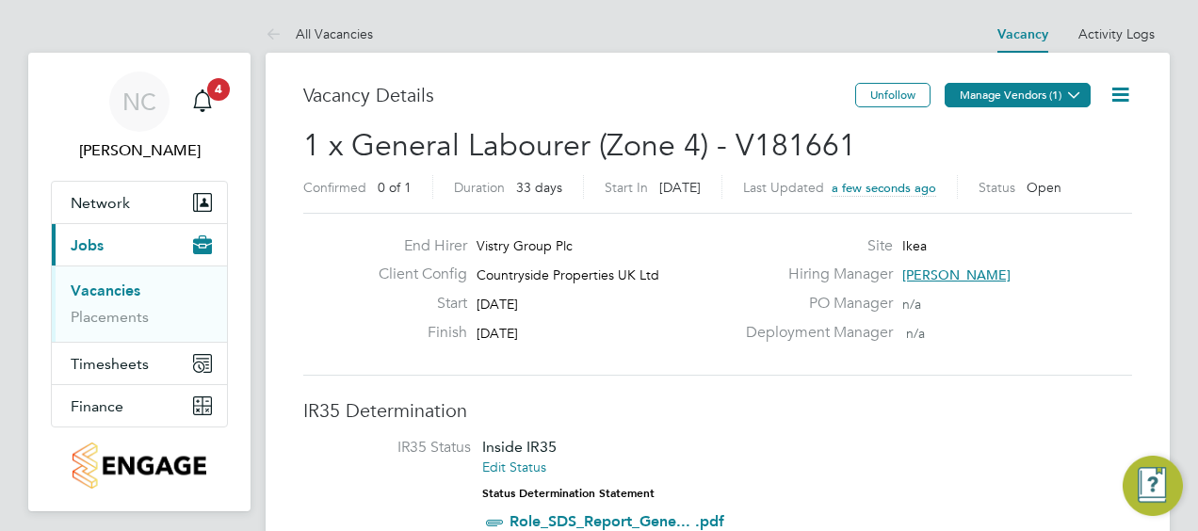
click at [961, 95] on button "Manage Vendors (1)" at bounding box center [1018, 95] width 146 height 24
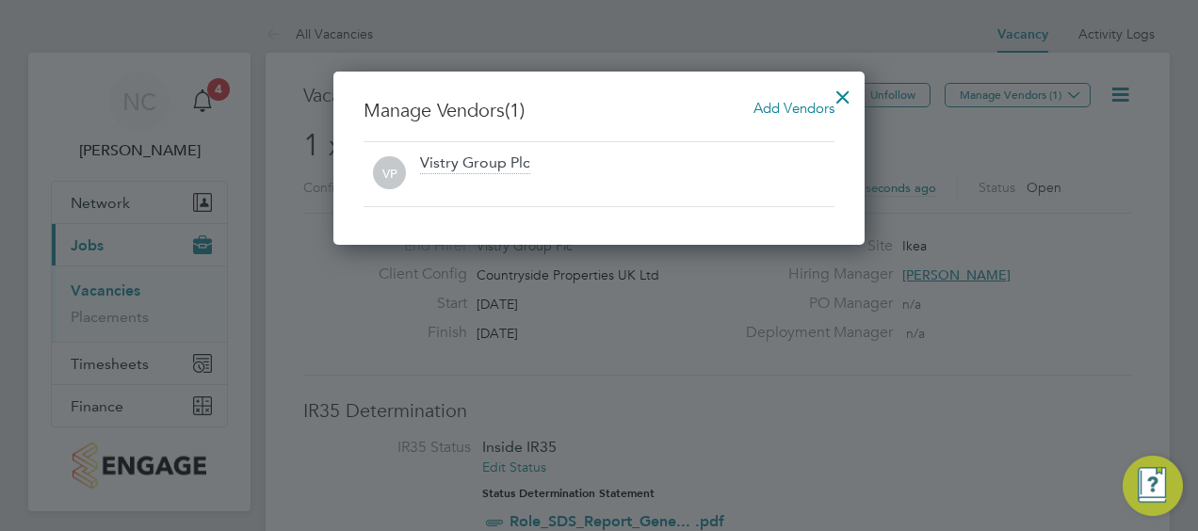
click at [812, 102] on span "Add Vendors" at bounding box center [794, 108] width 81 height 18
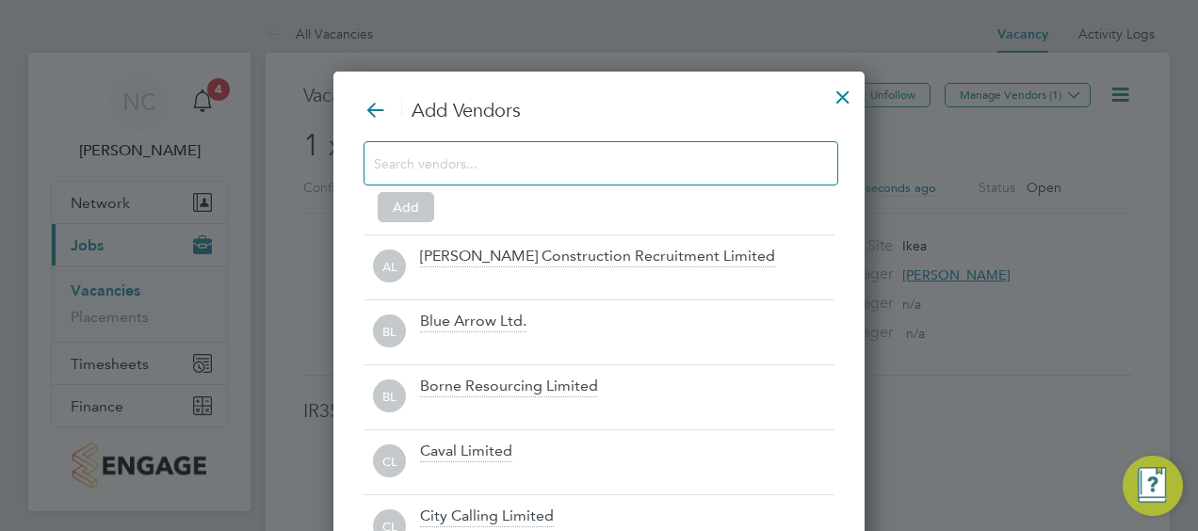
click at [696, 165] on input at bounding box center [586, 163] width 424 height 24
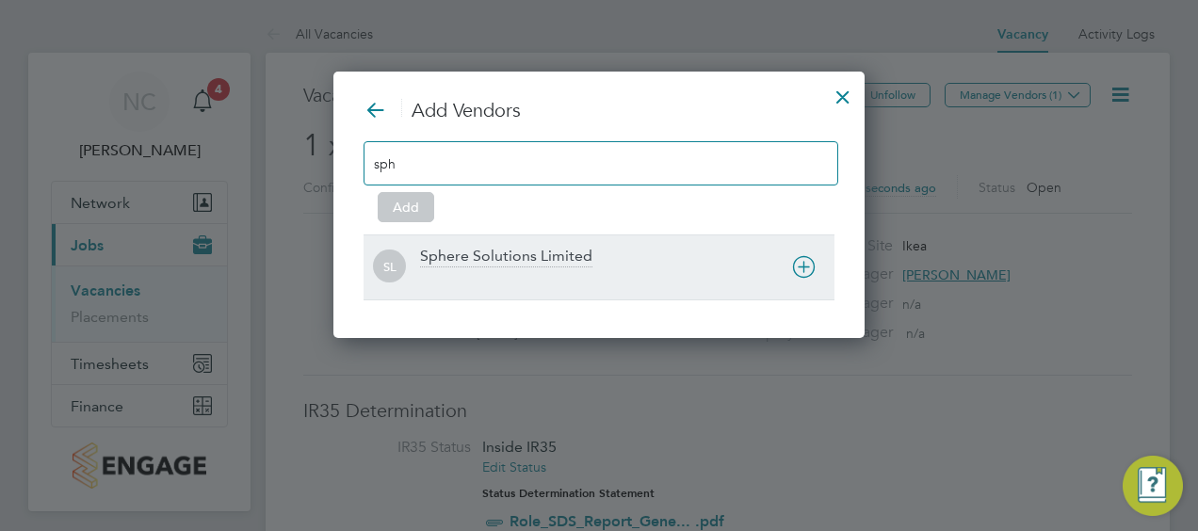
type input "sph"
click at [540, 251] on div "Sphere Solutions Limited" at bounding box center [506, 257] width 172 height 21
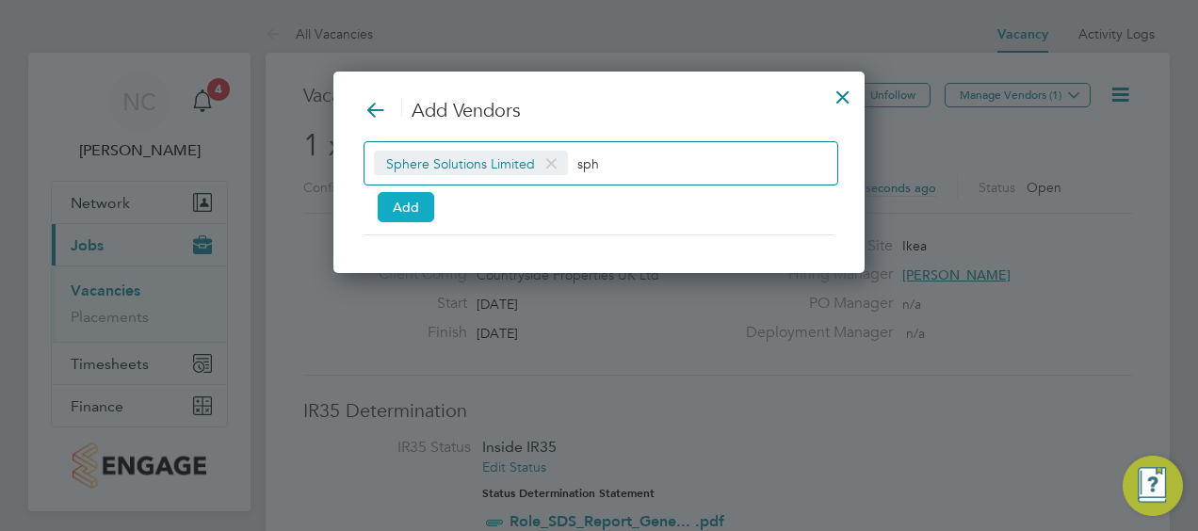
click at [402, 202] on button "Add" at bounding box center [406, 207] width 57 height 30
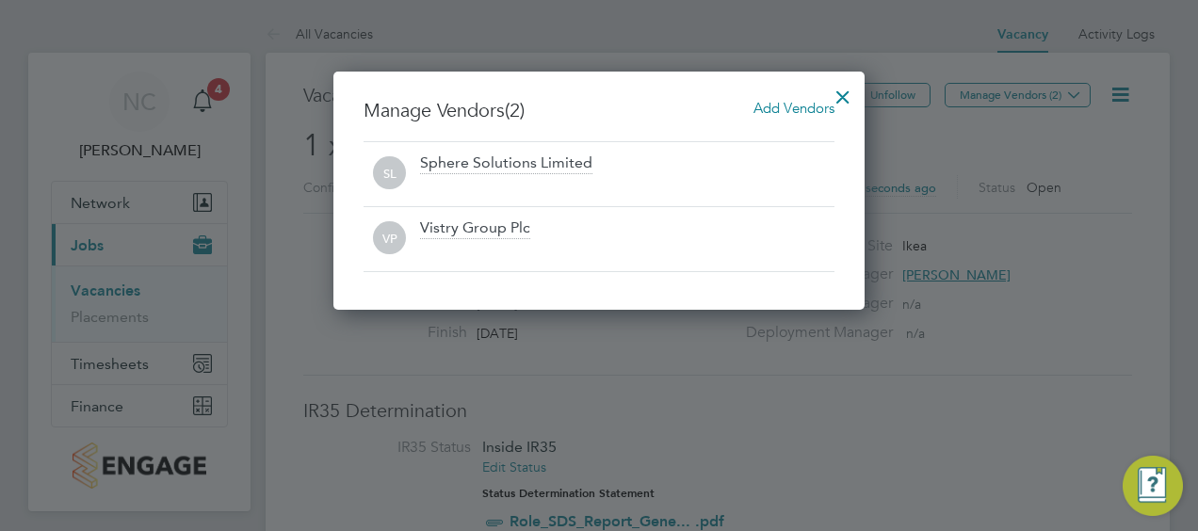
click at [844, 102] on div at bounding box center [843, 92] width 34 height 34
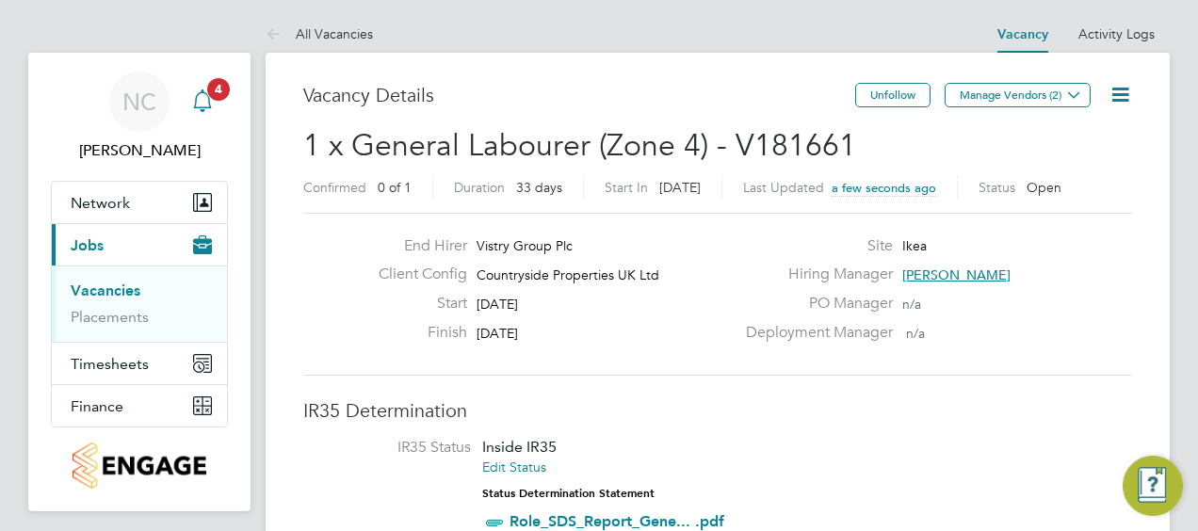
click at [219, 90] on span "4" at bounding box center [218, 89] width 23 height 23
